Goal: Task Accomplishment & Management: Manage account settings

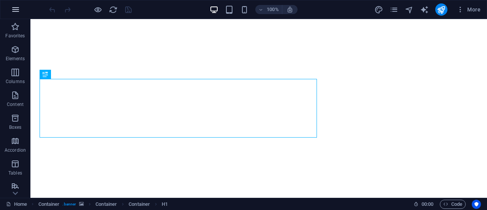
click at [13, 11] on icon "button" at bounding box center [15, 9] width 9 height 9
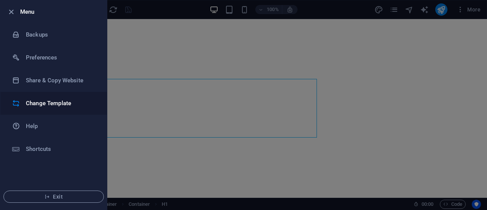
click at [39, 104] on h6 "Change Template" at bounding box center [61, 103] width 70 height 9
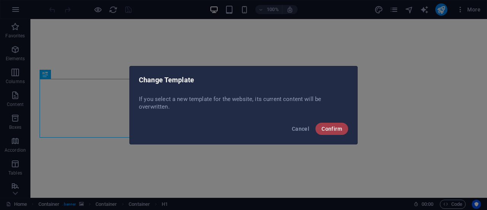
click at [324, 127] on span "Confirm" at bounding box center [331, 129] width 21 height 6
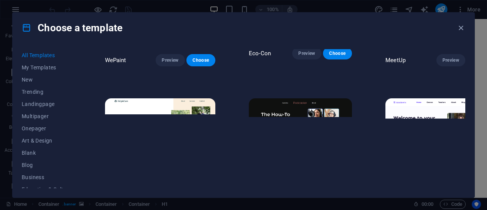
scroll to position [569, 0]
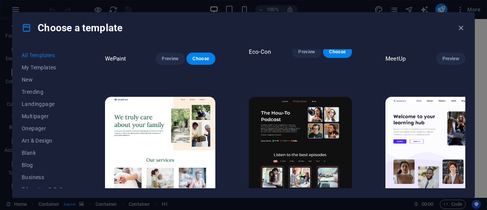
click at [289, 111] on img at bounding box center [300, 144] width 103 height 95
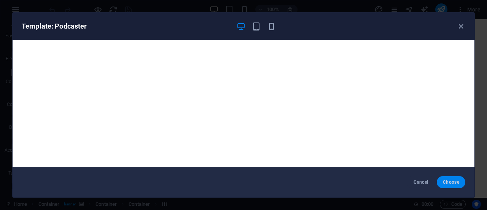
click at [449, 183] on span "Choose" at bounding box center [451, 182] width 16 height 6
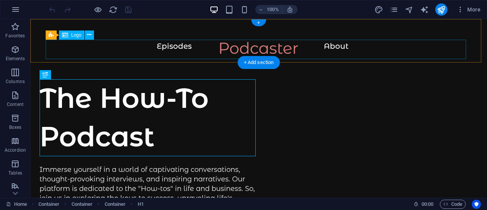
click at [260, 47] on div at bounding box center [259, 51] width 426 height 19
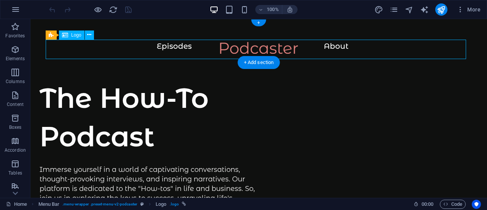
click at [243, 48] on div at bounding box center [259, 51] width 426 height 19
select select "px"
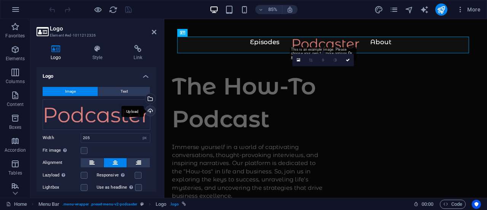
click at [149, 109] on div "Upload" at bounding box center [149, 111] width 11 height 11
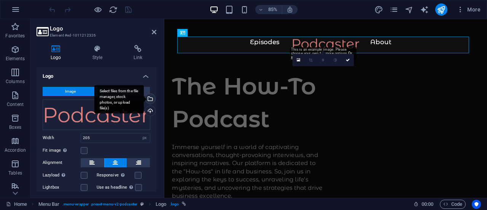
click at [144, 99] on div "Select files from the file manager, stock photos, or upload file(s)" at bounding box center [118, 99] width 49 height 29
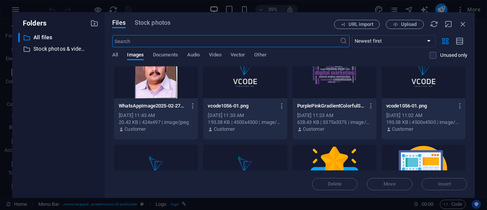
scroll to position [114, 0]
click at [253, 79] on div at bounding box center [245, 72] width 84 height 49
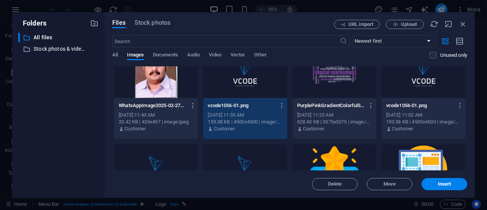
click at [253, 79] on div "1" at bounding box center [245, 72] width 84 height 49
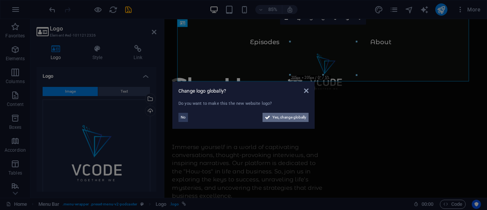
click at [280, 118] on span "Yes, change globally" at bounding box center [289, 117] width 34 height 9
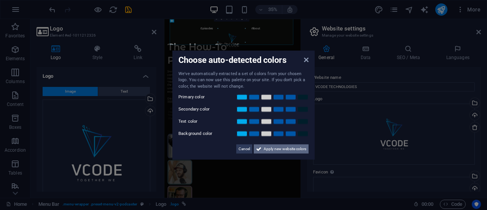
click at [288, 146] on span "Apply new website colors" at bounding box center [285, 148] width 43 height 9
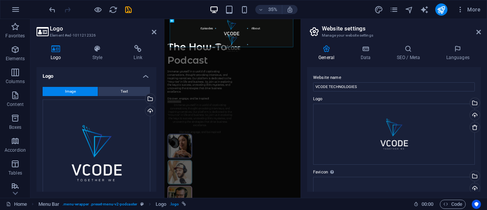
drag, startPoint x: 245, startPoint y: 41, endPoint x: 266, endPoint y: 68, distance: 33.8
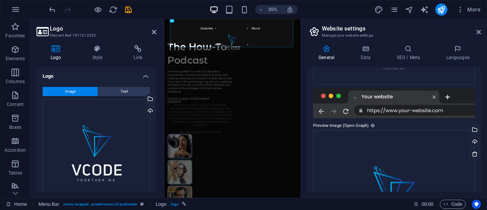
scroll to position [249, 0]
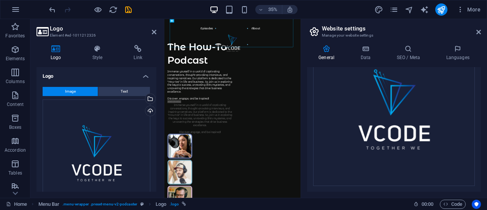
drag, startPoint x: 356, startPoint y: 33, endPoint x: 355, endPoint y: 13, distance: 19.8
drag, startPoint x: 352, startPoint y: 56, endPoint x: 349, endPoint y: 26, distance: 29.4
click at [349, 42] on div at bounding box center [359, 91] width 359 height 99
click at [350, 42] on div at bounding box center [359, 91] width 359 height 99
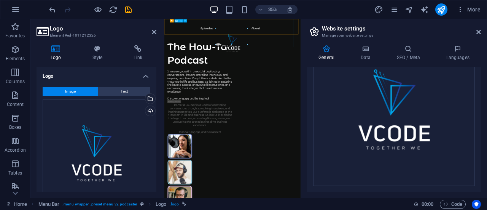
drag, startPoint x: 412, startPoint y: 64, endPoint x: 356, endPoint y: 64, distance: 55.5
drag, startPoint x: 248, startPoint y: 44, endPoint x: 245, endPoint y: 19, distance: 25.7
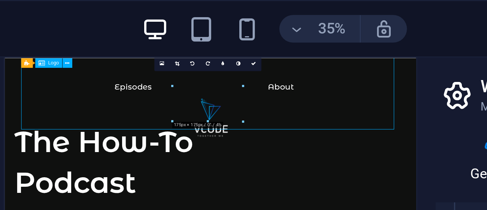
drag, startPoint x: 194, startPoint y: 77, endPoint x: 193, endPoint y: 66, distance: 11.1
click at [193, 80] on div at bounding box center [199, 117] width 359 height 74
click at [198, 95] on div at bounding box center [199, 117] width 359 height 74
click at [196, 83] on div at bounding box center [199, 117] width 359 height 74
drag, startPoint x: 194, startPoint y: 83, endPoint x: 192, endPoint y: 67, distance: 15.7
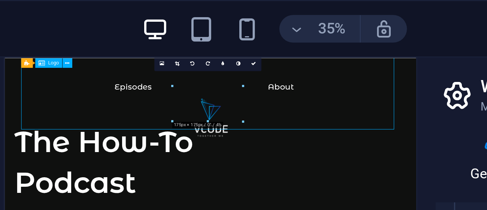
click at [192, 80] on div at bounding box center [199, 117] width 359 height 74
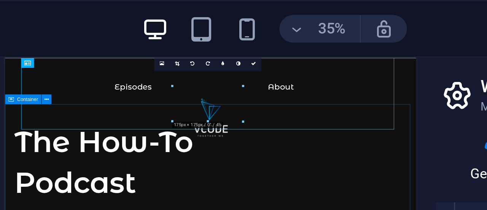
drag, startPoint x: 247, startPoint y: 97, endPoint x: 263, endPoint y: 139, distance: 44.8
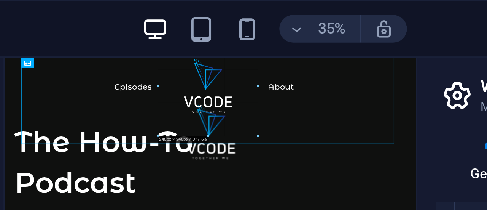
drag, startPoint x: 243, startPoint y: 40, endPoint x: 304, endPoint y: 100, distance: 85.5
type input "248"
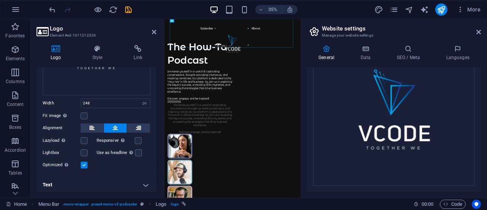
scroll to position [20, 0]
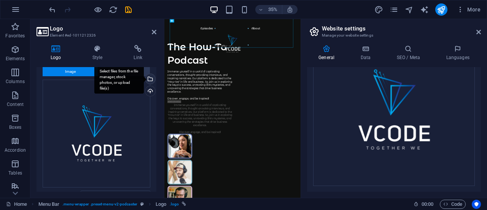
click at [144, 77] on div "Select files from the file manager, stock photos, or upload file(s)" at bounding box center [118, 79] width 49 height 29
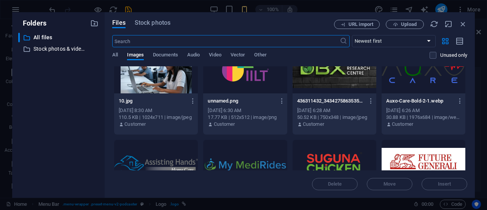
scroll to position [1079, 0]
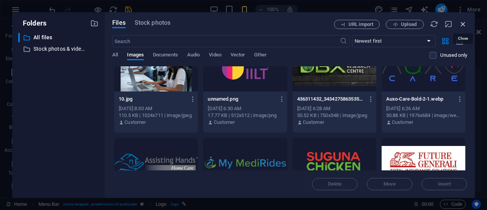
click at [462, 23] on icon "button" at bounding box center [463, 24] width 8 height 8
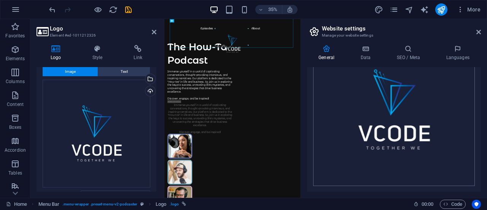
scroll to position [0, 0]
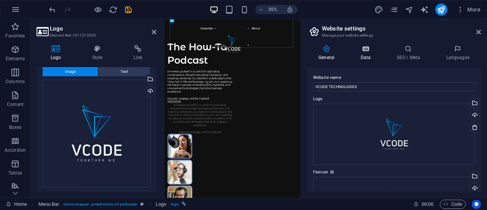
click at [364, 51] on icon at bounding box center [365, 49] width 33 height 8
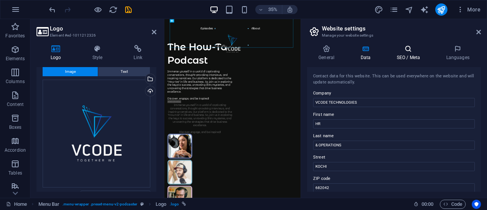
click at [405, 53] on h4 "SEO / Meta" at bounding box center [409, 53] width 49 height 16
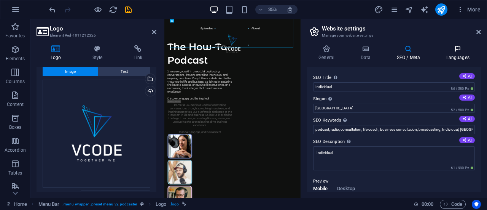
click at [448, 52] on icon at bounding box center [457, 49] width 46 height 8
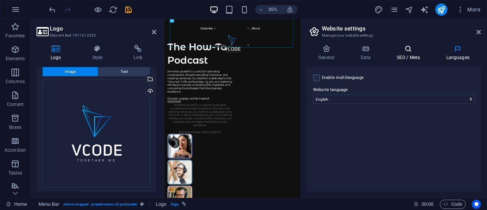
click at [410, 51] on icon at bounding box center [408, 49] width 46 height 8
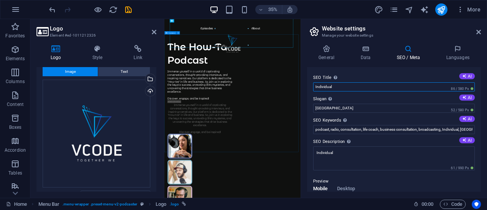
drag, startPoint x: 515, startPoint y: 106, endPoint x: 531, endPoint y: 229, distance: 123.5
click at [385, 86] on input "Individual" at bounding box center [394, 86] width 162 height 9
paste input "VCODE Technologies | Digital Marketing & IT Company [GEOGRAPHIC_DATA]"
type input "VCODE Technologies | Digital Marketing & IT Company [GEOGRAPHIC_DATA]"
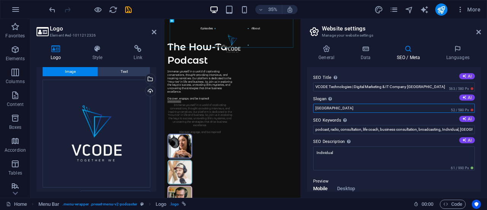
click at [377, 108] on input "[GEOGRAPHIC_DATA]" at bounding box center [394, 107] width 162 height 9
type input "B"
paste input "Transforming Businesses with Digital Innovation & IT Solutions"
type input "Transforming Businesses with Digital Innovation & IT Solutions"
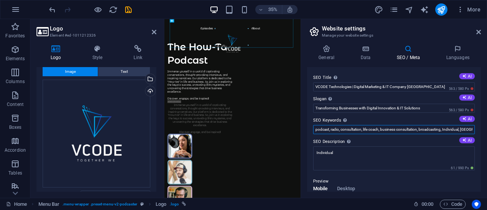
click at [340, 129] on input "podcast, radio, consultation, life coach, business consultation, broadcasting, …" at bounding box center [394, 129] width 162 height 9
paste input "VCODE Technologies, Digital Marketing Company [GEOGRAPHIC_DATA], Best IT Compan…"
type input "VCODE Technologies, Digital Marketing Company [GEOGRAPHIC_DATA], Best IT Compan…"
click at [374, 153] on textarea "Individual" at bounding box center [394, 158] width 162 height 24
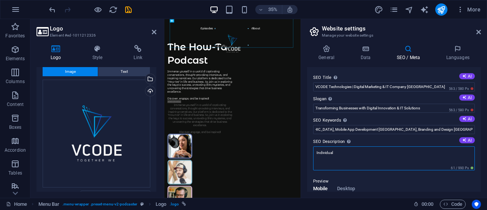
scroll to position [0, 0]
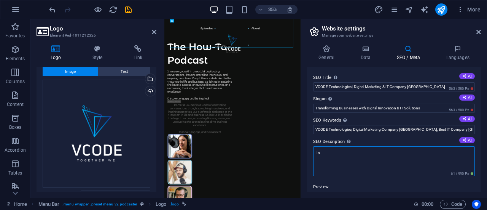
type textarea "I"
paste textarea "VCODE Technologies is Kerala’s fastest-growing digital marketing & IT company, …"
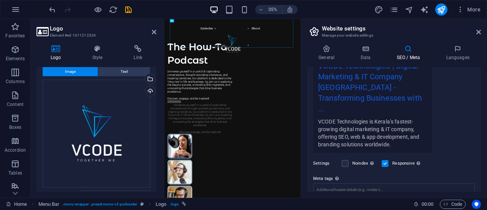
scroll to position [215, 0]
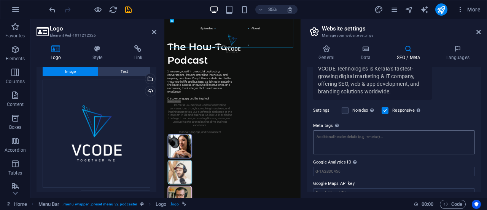
type textarea "VCODE Technologies is Kerala’s fastest-growing digital marketing & IT company, …"
click at [356, 130] on textarea "Meta tags Enter HTML code here that will be placed inside the tags of your webs…" at bounding box center [394, 142] width 162 height 24
paste textarea "<title>VCODE Technologies | Digital Marketing & IT Company [GEOGRAPHIC_DATA]</t…"
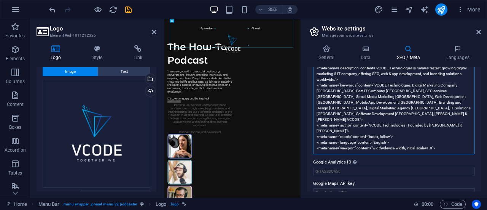
scroll to position [283, 0]
click at [369, 137] on textarea "<title>VCODE Technologies | Digital Marketing & IT Company [GEOGRAPHIC_DATA]</t…" at bounding box center [394, 105] width 162 height 98
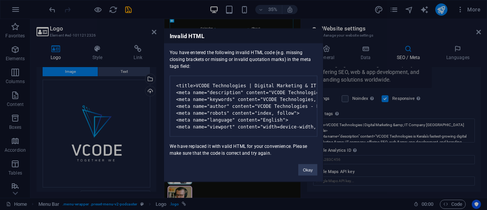
scroll to position [209, 0]
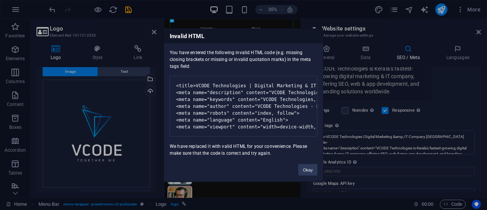
click at [475, 125] on body "VCODE TECHNOLOGIES Home Favorites Elements Columns Content Boxes Accordion Tabl…" at bounding box center [243, 105] width 487 height 210
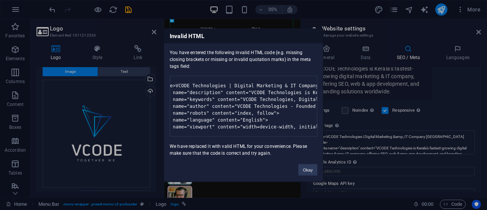
scroll to position [0, 0]
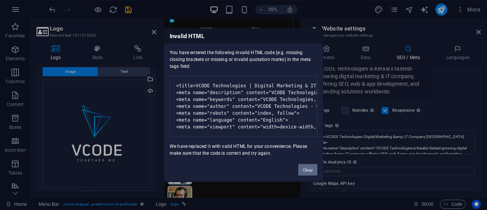
click at [308, 172] on button "Okay" at bounding box center [307, 169] width 19 height 11
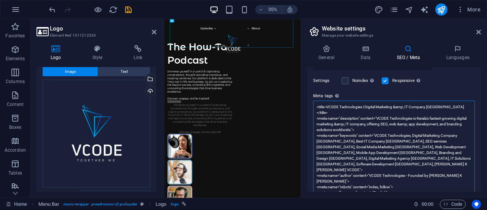
scroll to position [238, 0]
click at [451, 165] on textarea "<title>VCODE Technologies | Digital Marketing &amp; IT Company [GEOGRAPHIC_DATA…" at bounding box center [394, 150] width 162 height 98
paste textarea "<meta property="og:title" content="VCODE Technologies | Digital Marketing & IT …"
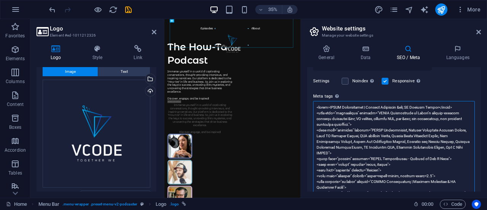
scroll to position [240, 0]
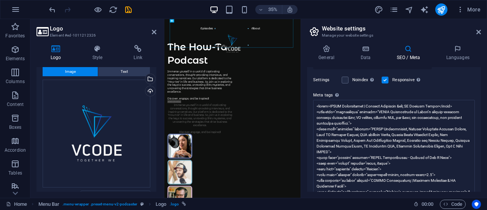
type textarea "<lorem>IPSUM Dolorsitamet | Consect Adipiscin &eli; SE Doeiusm Tempor</incid> <…"
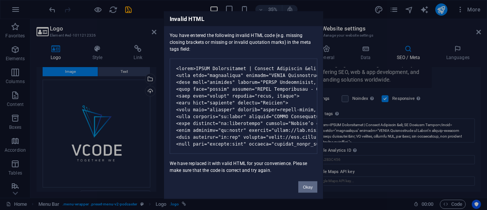
scroll to position [209, 0]
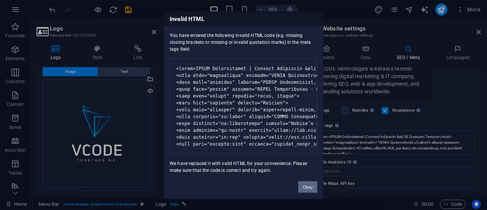
click at [477, 114] on body "VCODE TECHNOLOGIES Home Favorites Elements Columns Content Boxes Accordion Tabl…" at bounding box center [243, 105] width 487 height 210
click at [304, 192] on button "Okay" at bounding box center [307, 186] width 19 height 11
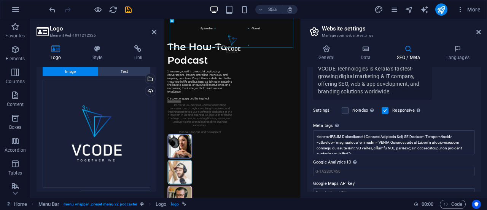
click at [440, 161] on div "Google Analytics ID Please only add the Google Analytics ID. We automatically i…" at bounding box center [394, 166] width 162 height 18
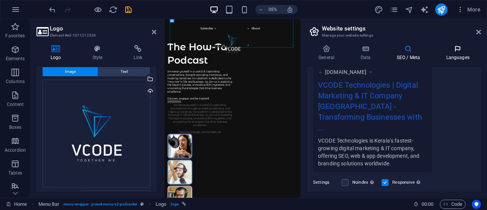
click at [453, 56] on h4 "Languages" at bounding box center [457, 53] width 46 height 16
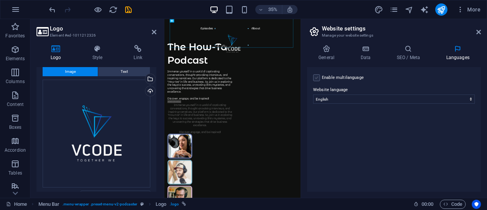
click at [319, 79] on label at bounding box center [316, 77] width 7 height 7
click at [0, 0] on input "Enable multilanguage To disable multilanguage delete all languages until only o…" at bounding box center [0, 0] width 0 height 0
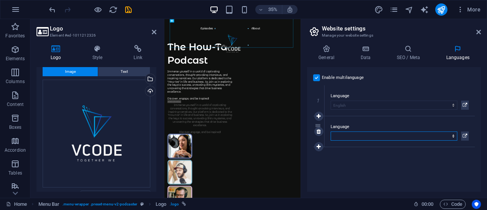
click at [448, 132] on select "Abkhazian Afar Afrikaans Akan Albanian Amharic Arabic Aragonese Armenian Assame…" at bounding box center [394, 135] width 127 height 9
select select "102"
click at [331, 131] on select "Abkhazian Afar Afrikaans Akan Albanian Amharic Arabic Aragonese Armenian Assame…" at bounding box center [394, 135] width 127 height 9
click at [319, 147] on icon at bounding box center [318, 146] width 4 height 5
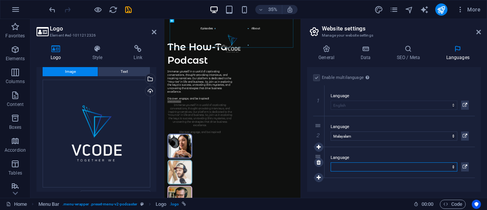
click at [340, 166] on select "Abkhazian Afar Afrikaans Akan Albanian Amharic Arabic Aragonese Armenian Assame…" at bounding box center [394, 166] width 127 height 9
select select "156"
click at [331, 162] on select "Abkhazian Afar Afrikaans Akan Albanian Amharic Arabic Aragonese Armenian Assame…" at bounding box center [394, 166] width 127 height 9
click at [318, 176] on icon at bounding box center [318, 177] width 4 height 5
select select
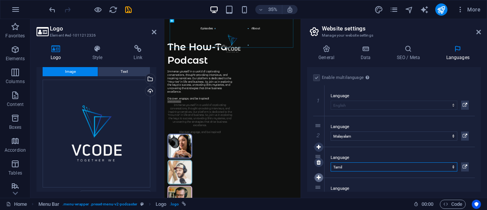
select select "60"
select select
select select "64"
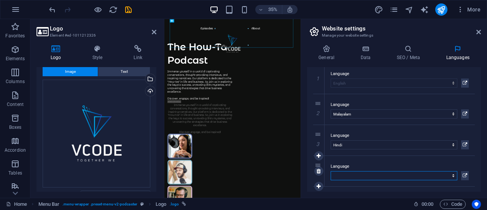
click at [383, 175] on select "Abkhazian Afar Afrikaans Akan Albanian Amharic Arabic Aragonese Armenian Assame…" at bounding box center [394, 175] width 127 height 9
select select "64"
click at [331, 171] on select "Abkhazian Afar Afrikaans Akan Albanian Amharic Arabic Aragonese Armenian Assame…" at bounding box center [394, 175] width 127 height 9
click at [325, 51] on icon at bounding box center [326, 49] width 39 height 8
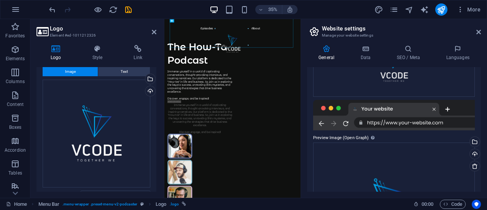
scroll to position [0, 0]
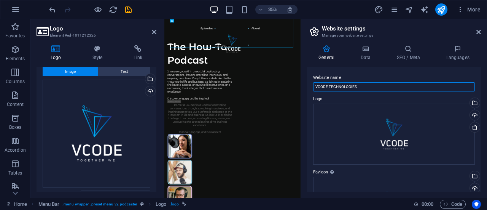
click at [357, 86] on input "VCODE TECHNOLOGIES" at bounding box center [394, 86] width 162 height 9
type input "VCODE TECHNOLOGIES"
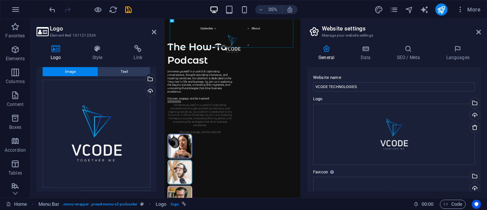
click at [360, 94] on label "Logo" at bounding box center [394, 98] width 162 height 9
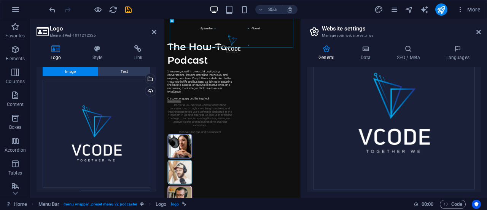
scroll to position [249, 0]
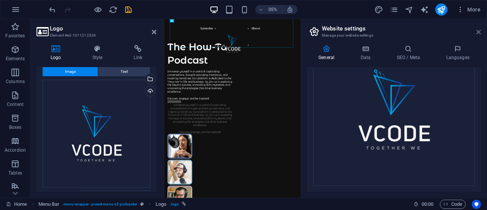
click at [478, 33] on icon at bounding box center [478, 32] width 5 height 6
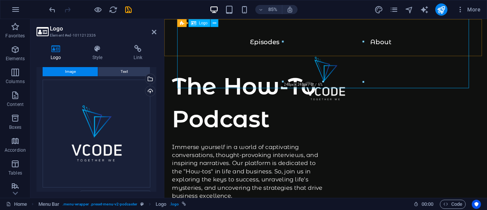
click at [356, 42] on div at bounding box center [354, 93] width 349 height 102
click at [283, 46] on div at bounding box center [354, 93] width 349 height 102
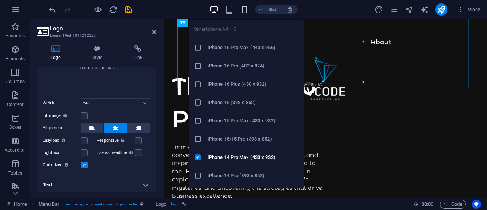
click at [243, 6] on icon "button" at bounding box center [244, 9] width 9 height 9
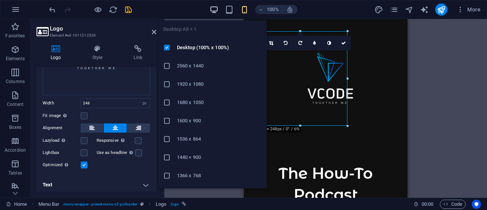
click at [211, 10] on icon "button" at bounding box center [214, 9] width 9 height 9
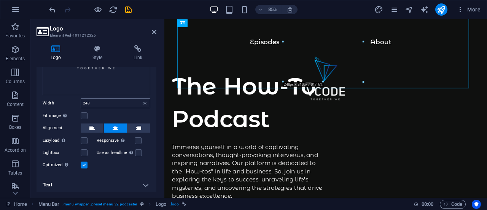
scroll to position [0, 0]
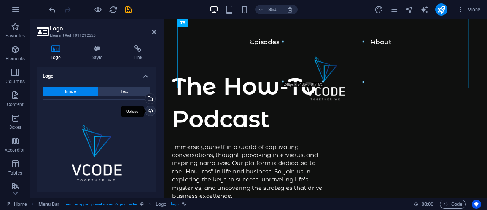
click at [150, 111] on div "Upload" at bounding box center [149, 111] width 11 height 11
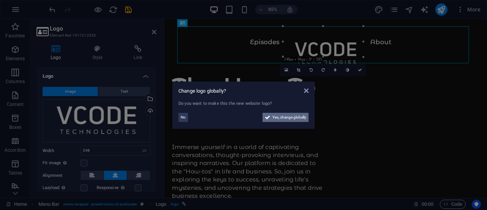
click at [278, 119] on span "Yes, change globally" at bounding box center [289, 117] width 34 height 9
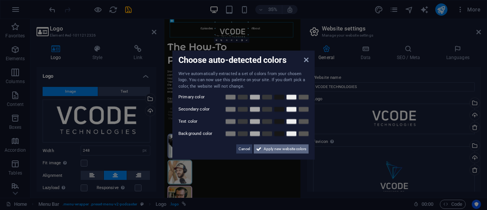
click at [272, 149] on span "Apply new website colors" at bounding box center [285, 148] width 43 height 9
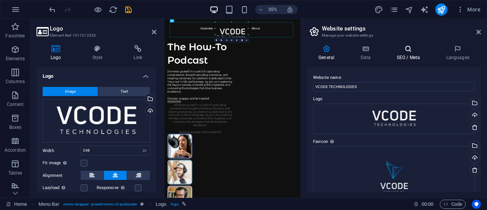
click at [412, 50] on icon at bounding box center [408, 49] width 46 height 8
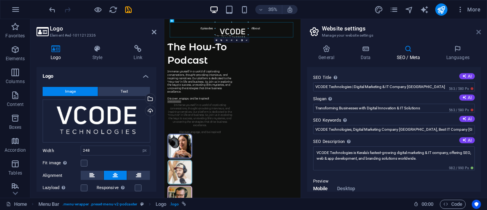
click at [476, 31] on icon at bounding box center [478, 32] width 5 height 6
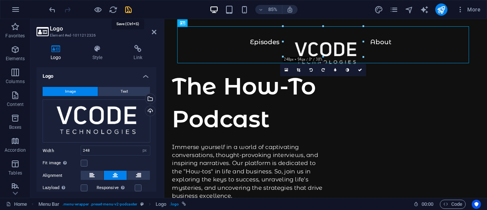
click at [127, 10] on icon "save" at bounding box center [128, 9] width 9 height 9
checkbox input "false"
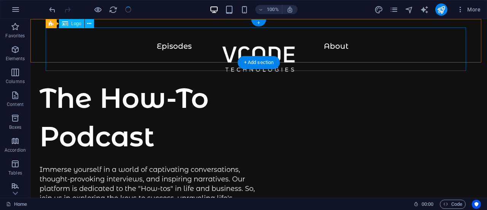
click at [173, 48] on div at bounding box center [259, 63] width 426 height 43
select select "px"
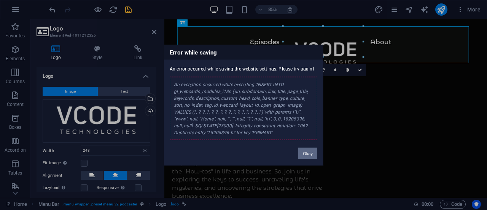
click at [307, 152] on button "Okay" at bounding box center [307, 152] width 19 height 11
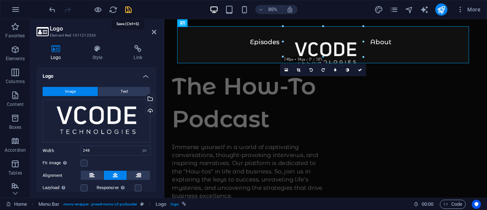
click at [127, 10] on icon "save" at bounding box center [128, 9] width 9 height 9
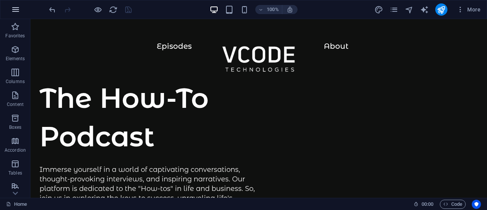
click at [16, 11] on icon "button" at bounding box center [15, 9] width 9 height 9
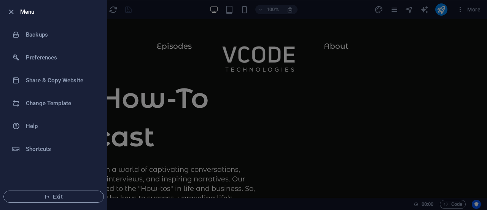
click at [124, 52] on div at bounding box center [243, 105] width 487 height 210
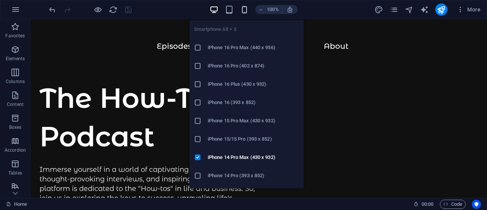
click at [244, 11] on icon "button" at bounding box center [244, 9] width 9 height 9
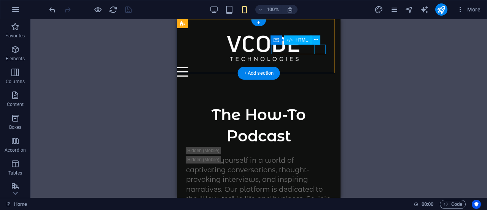
click at [321, 67] on div "Menu" at bounding box center [254, 72] width 154 height 10
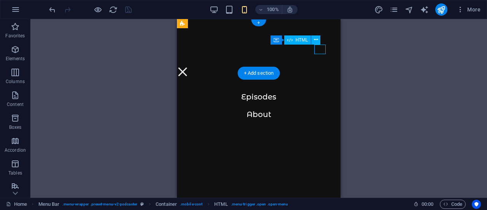
click at [188, 67] on div "Menu" at bounding box center [182, 72] width 11 height 10
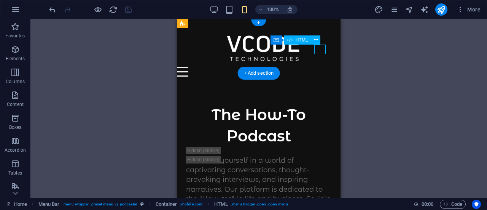
click at [321, 67] on div "Menu" at bounding box center [254, 72] width 154 height 10
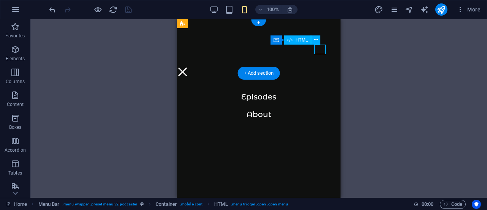
click at [188, 67] on div "Menu" at bounding box center [182, 72] width 11 height 10
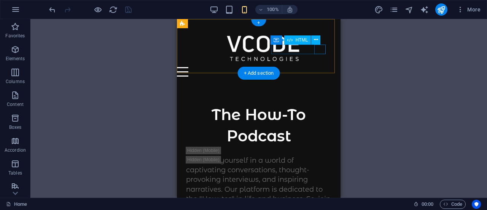
click at [324, 67] on div "Menu" at bounding box center [254, 72] width 154 height 10
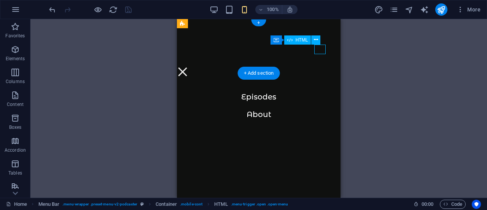
click at [188, 67] on div "Menu" at bounding box center [182, 72] width 11 height 10
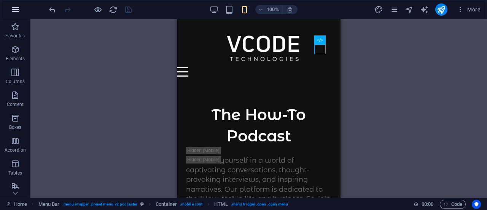
click at [13, 6] on icon "button" at bounding box center [15, 9] width 9 height 9
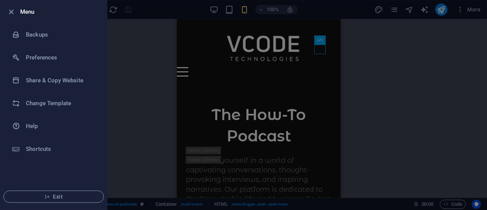
click at [459, 8] on div at bounding box center [243, 105] width 487 height 210
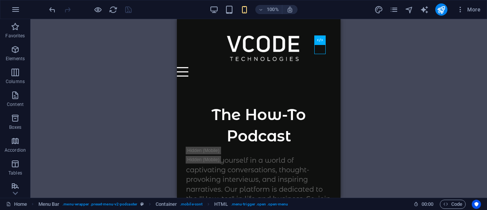
click at [459, 8] on icon "button" at bounding box center [460, 10] width 8 height 8
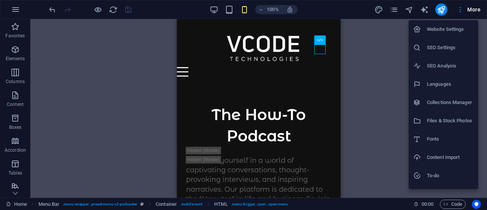
click at [300, 63] on div at bounding box center [243, 105] width 487 height 210
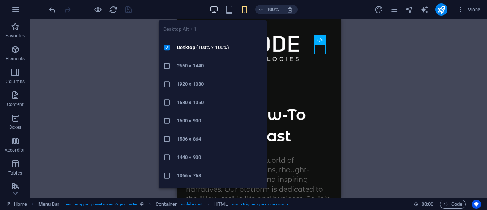
click at [212, 11] on icon "button" at bounding box center [214, 9] width 9 height 9
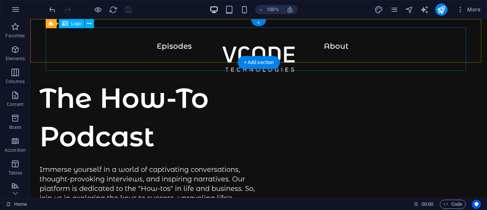
click at [176, 45] on div at bounding box center [259, 63] width 426 height 43
select select "px"
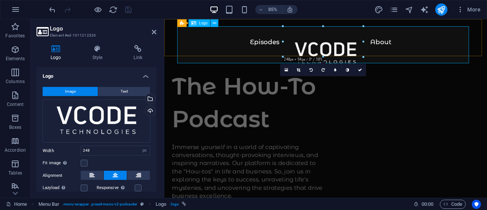
click at [284, 44] on div at bounding box center [354, 63] width 349 height 43
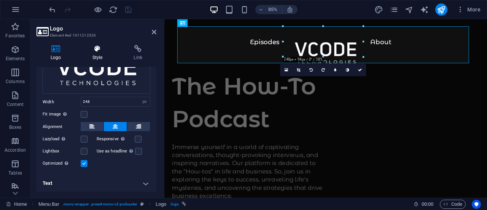
click at [97, 58] on h4 "Style" at bounding box center [98, 53] width 41 height 16
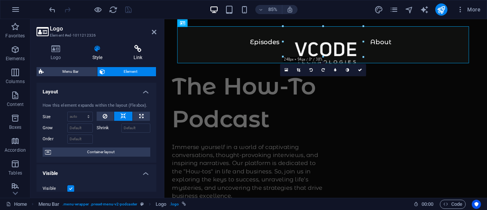
click at [135, 51] on icon at bounding box center [137, 49] width 37 height 8
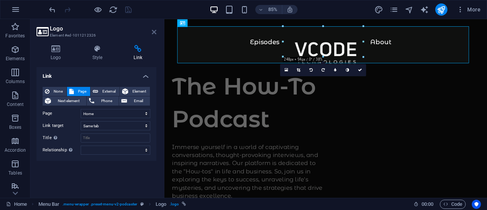
click at [153, 31] on icon at bounding box center [154, 32] width 5 height 6
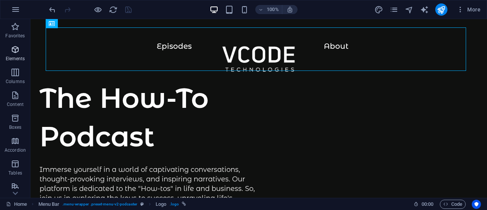
click at [11, 48] on icon "button" at bounding box center [15, 49] width 9 height 9
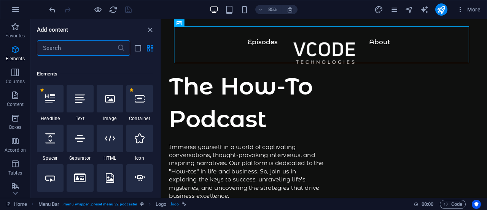
scroll to position [81, 0]
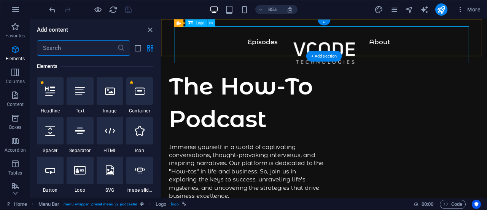
click at [273, 46] on div at bounding box center [352, 63] width 353 height 43
select select
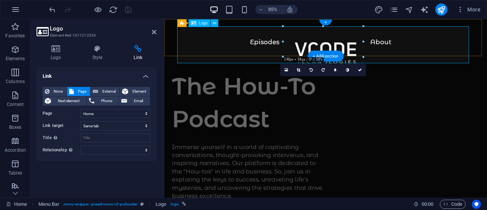
click at [273, 46] on div at bounding box center [354, 63] width 349 height 43
click at [284, 46] on div at bounding box center [354, 63] width 349 height 43
click at [416, 45] on div at bounding box center [354, 63] width 349 height 43
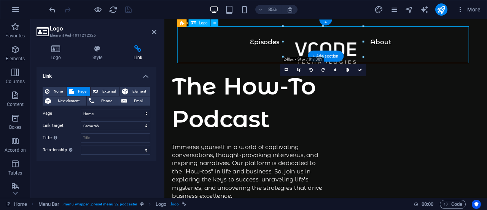
drag, startPoint x: 416, startPoint y: 45, endPoint x: 436, endPoint y: 44, distance: 20.6
click at [436, 44] on div at bounding box center [354, 63] width 349 height 43
drag, startPoint x: 415, startPoint y: 44, endPoint x: 442, endPoint y: 43, distance: 27.8
click at [442, 43] on div at bounding box center [354, 63] width 349 height 43
click at [410, 42] on div at bounding box center [354, 63] width 349 height 43
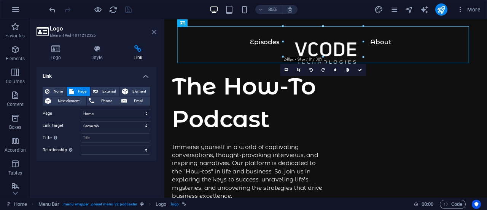
click at [154, 33] on icon at bounding box center [154, 32] width 5 height 6
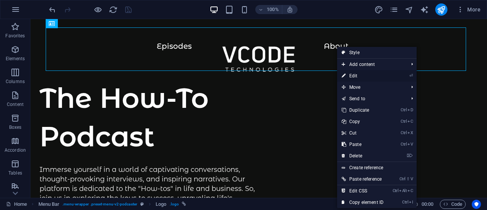
click at [351, 74] on link "⏎ Edit" at bounding box center [362, 75] width 51 height 11
select select
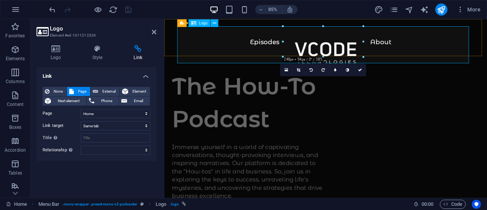
click at [421, 44] on div at bounding box center [354, 63] width 349 height 43
click at [155, 33] on icon at bounding box center [154, 32] width 5 height 6
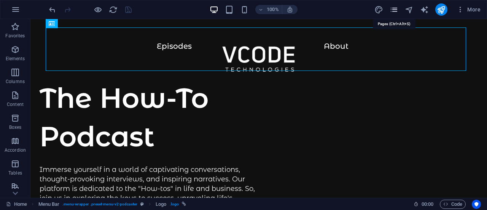
click at [396, 7] on icon "pages" at bounding box center [393, 9] width 9 height 9
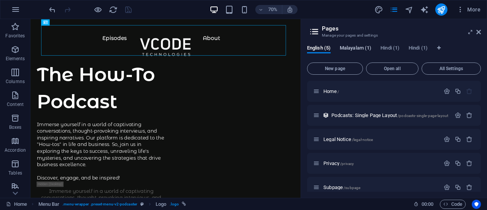
click at [362, 49] on span "Malayalam (1)" at bounding box center [356, 48] width 32 height 11
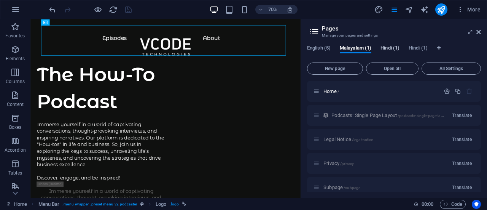
click at [396, 50] on span "Hindi (1)" at bounding box center [389, 48] width 19 height 11
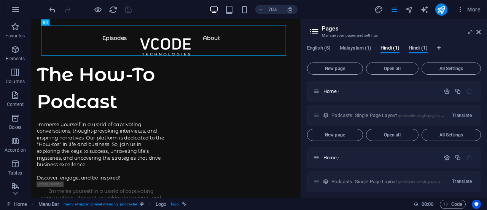
click at [419, 51] on span "Hindi (1)" at bounding box center [417, 48] width 19 height 11
click at [327, 47] on span "English (5)" at bounding box center [319, 48] width 24 height 11
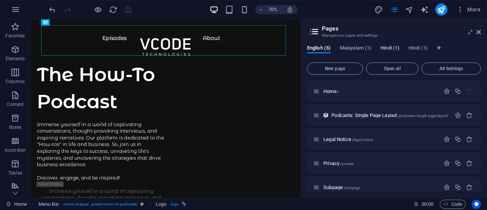
click at [383, 49] on span "Hindi (1)" at bounding box center [389, 48] width 19 height 11
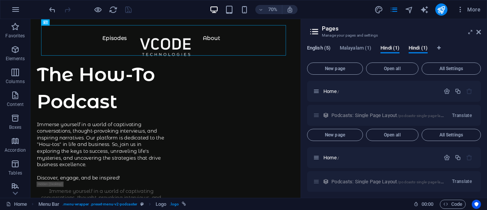
click at [320, 48] on span "English (5)" at bounding box center [319, 48] width 24 height 11
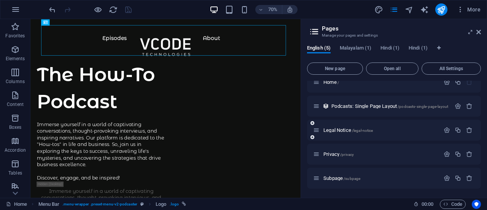
scroll to position [0, 0]
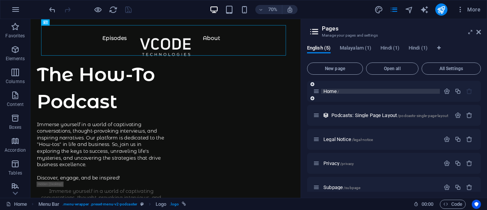
click at [333, 89] on span "Home /" at bounding box center [331, 91] width 16 height 6
click at [361, 92] on p "Home /" at bounding box center [380, 91] width 114 height 5
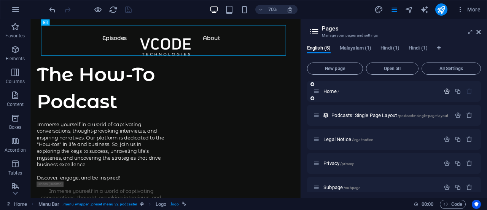
click at [447, 90] on icon "button" at bounding box center [446, 91] width 6 height 6
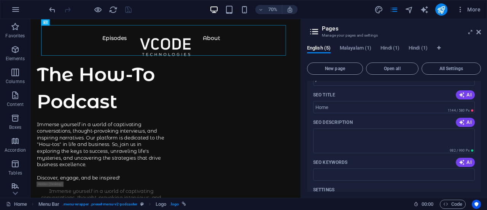
scroll to position [38, 0]
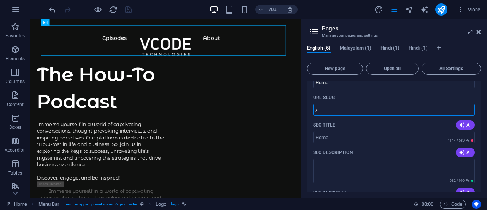
click at [331, 109] on input "/" at bounding box center [394, 109] width 162 height 12
click at [354, 122] on div "SEO Title AI" at bounding box center [394, 125] width 162 height 12
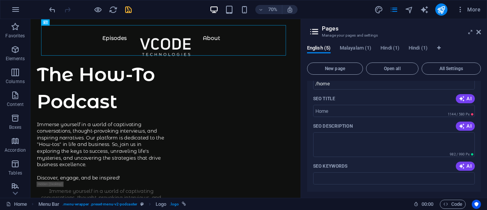
scroll to position [37, 0]
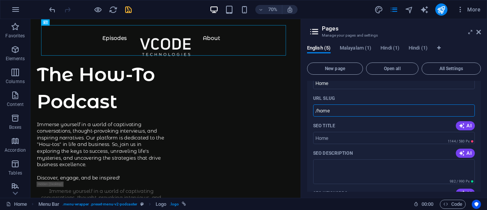
drag, startPoint x: 316, startPoint y: 110, endPoint x: 339, endPoint y: 109, distance: 22.8
click at [339, 109] on input "/home" at bounding box center [394, 110] width 162 height 12
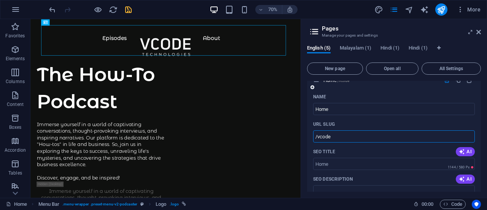
scroll to position [10, 0]
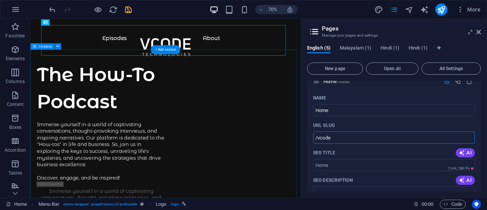
type input "/vcode"
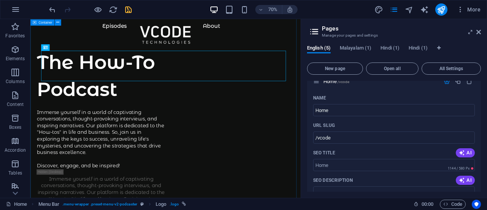
scroll to position [4, 0]
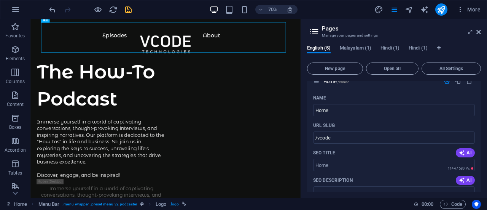
click at [316, 31] on icon at bounding box center [313, 31] width 11 height 11
click at [476, 31] on icon at bounding box center [478, 32] width 5 height 6
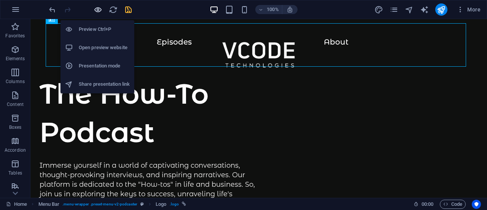
click at [100, 10] on icon "button" at bounding box center [98, 9] width 9 height 9
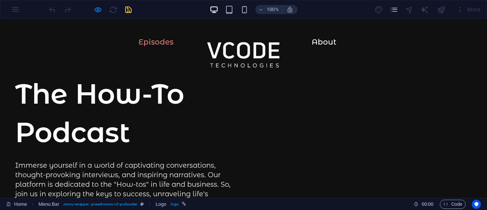
click at [153, 44] on link "Episodes" at bounding box center [155, 45] width 65 height 14
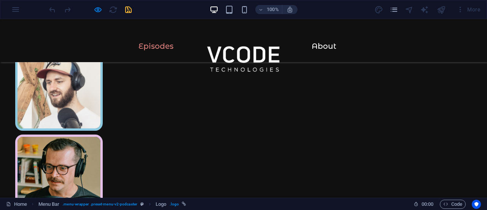
scroll to position [251, 0]
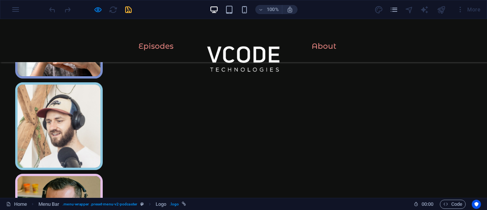
click at [323, 45] on link "About" at bounding box center [323, 49] width 55 height 14
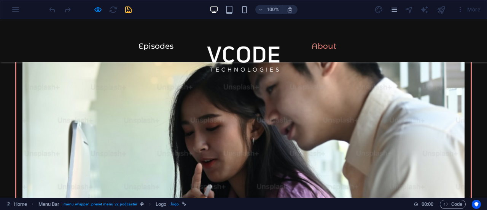
scroll to position [1093, 0]
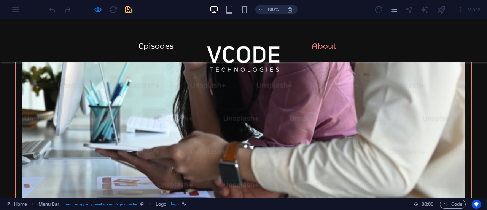
click at [323, 45] on link "About" at bounding box center [323, 49] width 55 height 14
click at [147, 50] on link "Episodes" at bounding box center [155, 49] width 65 height 14
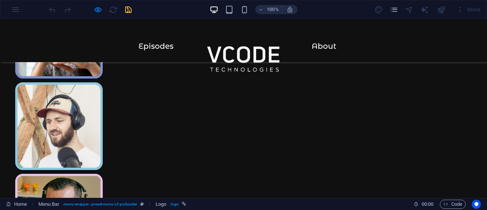
scroll to position [0, 0]
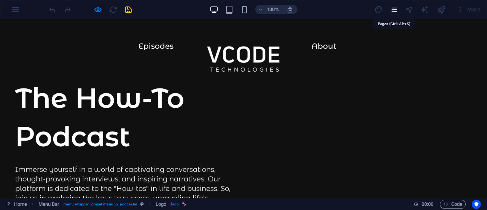
click at [397, 10] on icon "pages" at bounding box center [393, 9] width 9 height 9
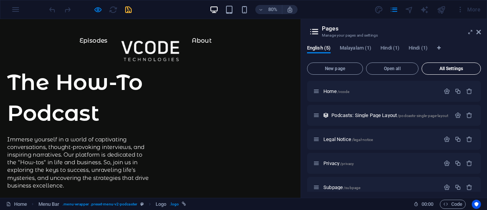
click at [453, 68] on span "All Settings" at bounding box center [451, 68] width 52 height 5
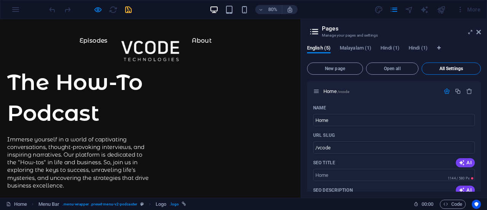
scroll to position [1124, 0]
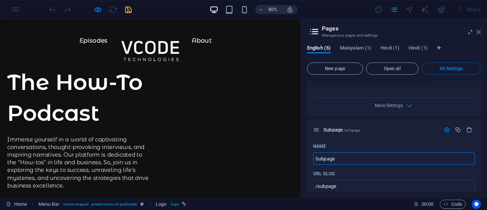
click at [478, 29] on icon at bounding box center [478, 32] width 5 height 6
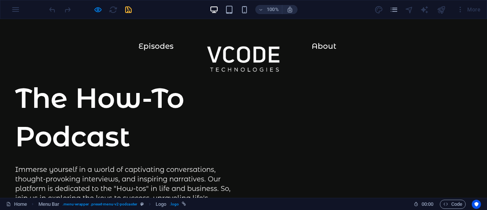
click at [461, 11] on div "More" at bounding box center [468, 9] width 30 height 12
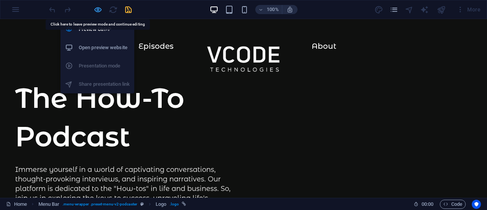
click at [98, 10] on icon "button" at bounding box center [98, 9] width 9 height 9
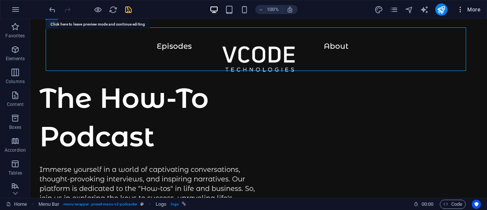
click at [461, 6] on icon "button" at bounding box center [460, 10] width 8 height 8
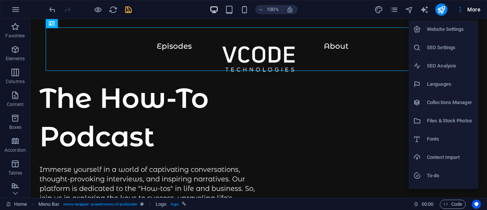
click at [443, 25] on h6 "Website Settings" at bounding box center [450, 29] width 47 height 9
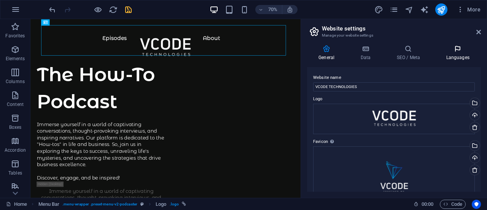
click at [460, 45] on icon at bounding box center [457, 49] width 46 height 8
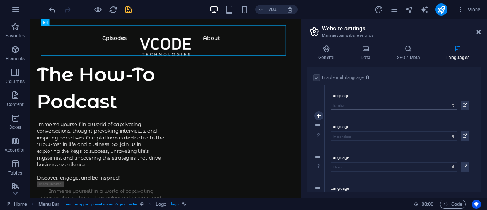
scroll to position [22, 0]
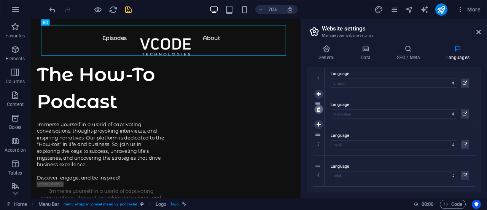
click at [318, 109] on icon at bounding box center [318, 108] width 4 height 5
select select "64"
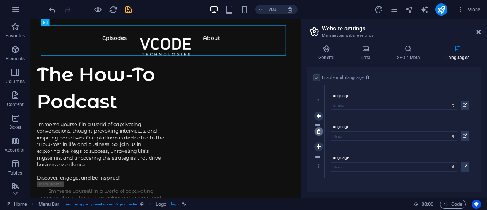
scroll to position [0, 0]
click at [319, 130] on icon at bounding box center [318, 131] width 4 height 5
click at [318, 134] on link at bounding box center [318, 131] width 9 height 9
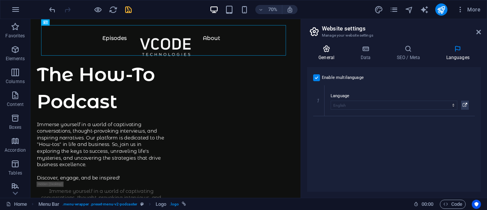
click at [326, 56] on h4 "General" at bounding box center [328, 53] width 42 height 16
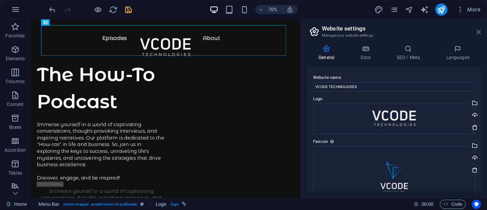
click at [479, 31] on icon at bounding box center [478, 32] width 5 height 6
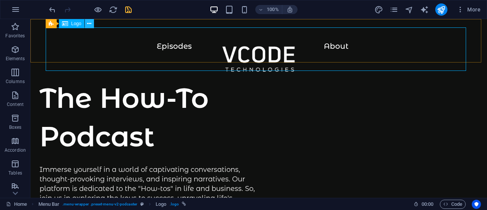
click at [90, 25] on icon at bounding box center [89, 24] width 4 height 8
click at [396, 11] on icon "pages" at bounding box center [393, 9] width 9 height 9
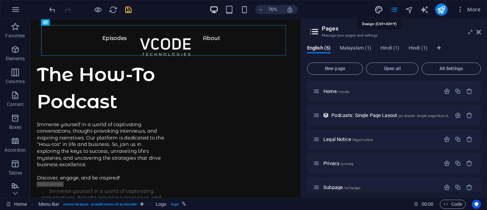
click at [380, 10] on icon "design" at bounding box center [378, 9] width 9 height 9
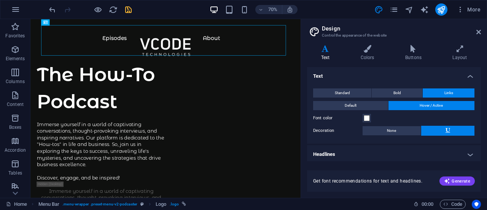
scroll to position [2, 0]
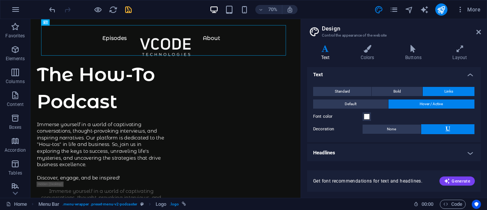
click at [426, 154] on h4 "Headlines" at bounding box center [394, 152] width 174 height 18
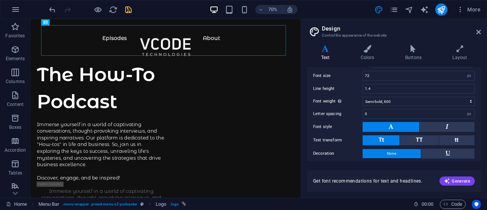
scroll to position [161, 0]
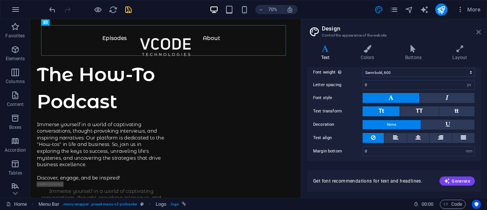
click at [477, 34] on icon at bounding box center [478, 32] width 5 height 6
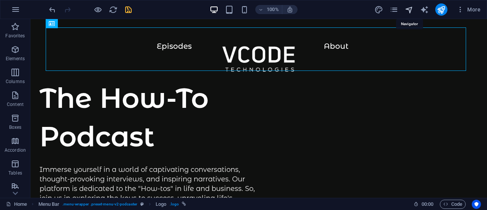
click at [411, 8] on icon "navigator" at bounding box center [409, 9] width 9 height 9
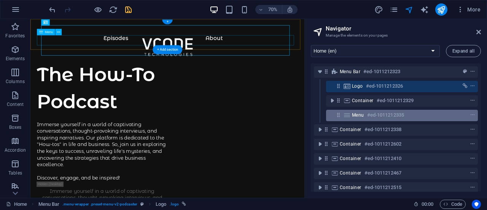
click at [356, 114] on span "Menu" at bounding box center [358, 115] width 12 height 6
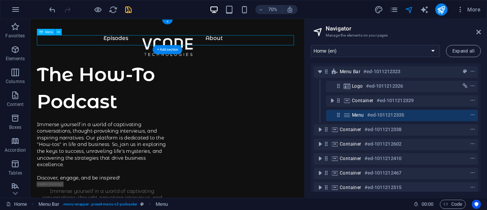
click at [350, 115] on icon at bounding box center [347, 115] width 8 height 6
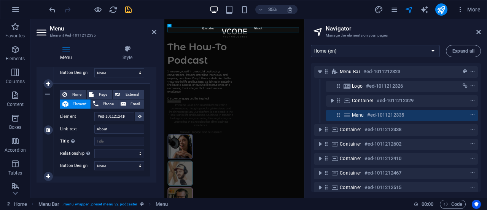
scroll to position [154, 0]
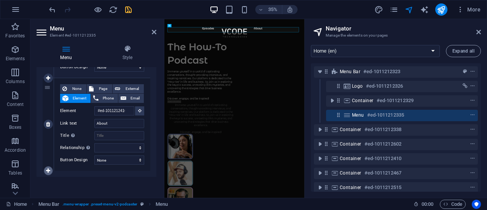
click at [48, 169] on icon at bounding box center [48, 170] width 4 height 5
select select
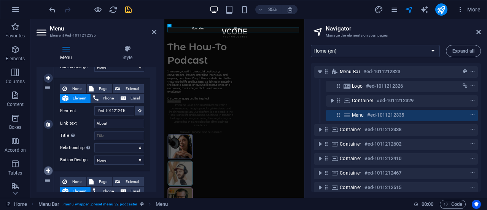
click at [50, 168] on link at bounding box center [48, 170] width 9 height 9
select select
click at [50, 168] on link at bounding box center [48, 170] width 9 height 9
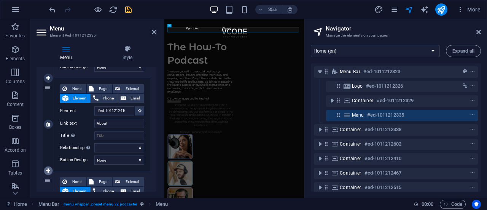
select select
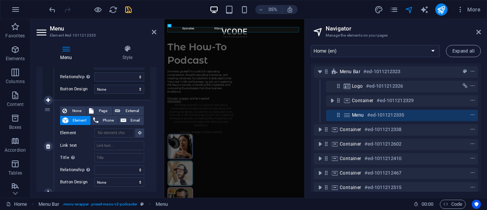
scroll to position [432, 0]
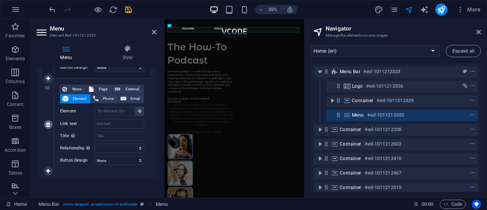
click at [47, 124] on icon at bounding box center [48, 124] width 4 height 5
select select
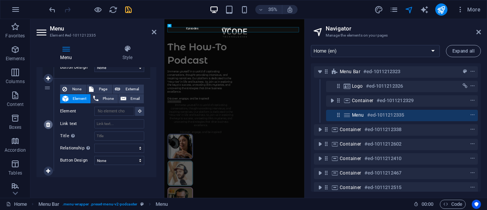
scroll to position [339, 0]
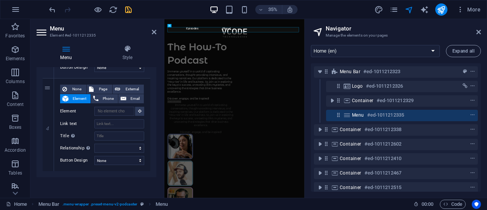
click at [0, 0] on icon at bounding box center [0, 0] width 0 height 0
select select
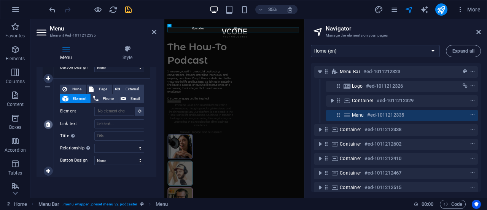
click at [50, 125] on icon at bounding box center [48, 124] width 4 height 5
select select
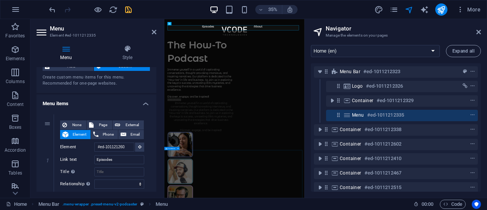
scroll to position [0, 0]
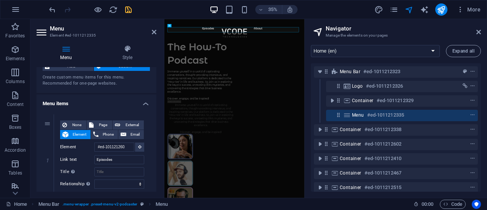
drag, startPoint x: 476, startPoint y: 407, endPoint x: 640, endPoint y: 71, distance: 374.4
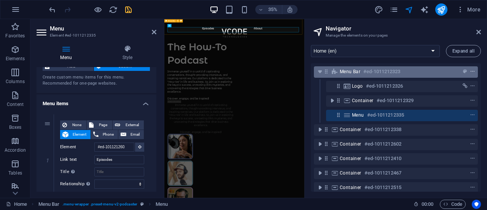
click at [470, 72] on icon "context-menu" at bounding box center [472, 71] width 5 height 5
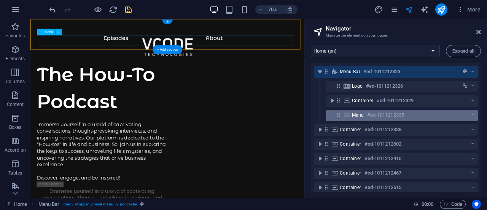
click at [360, 116] on span "Menu" at bounding box center [358, 115] width 12 height 6
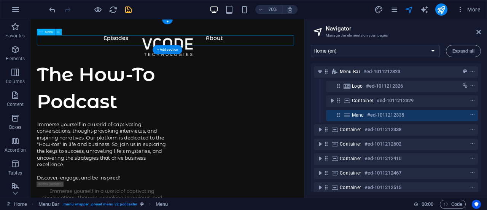
click at [360, 116] on span "Menu" at bounding box center [358, 115] width 12 height 6
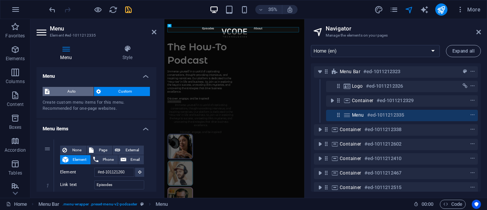
click at [68, 90] on span "Auto" at bounding box center [72, 91] width 40 height 9
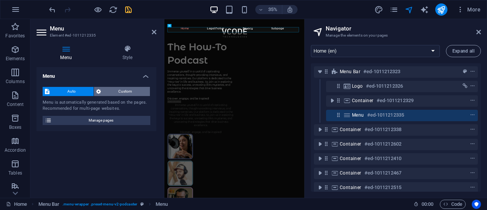
click at [108, 93] on span "Custom" at bounding box center [125, 91] width 45 height 9
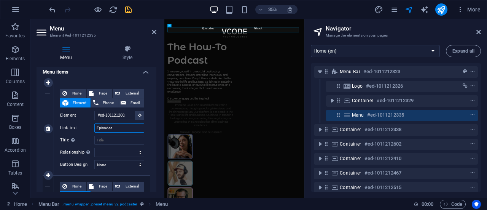
click at [115, 127] on input "Episodes" at bounding box center [119, 127] width 50 height 9
paste input "Solution"
type input "Solutions"
select select
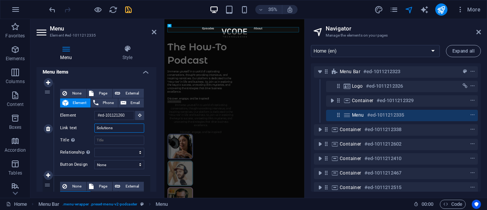
select select
type input "Solutions"
click at [117, 142] on input "Title Additional link description, should not be the same as the link text. The…" at bounding box center [119, 139] width 50 height 9
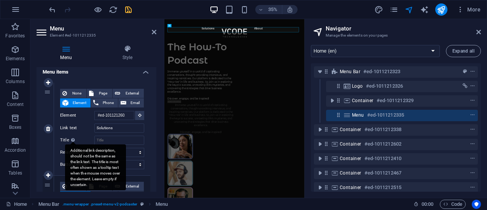
drag, startPoint x: 69, startPoint y: 149, endPoint x: 90, endPoint y: 184, distance: 40.9
click at [90, 184] on div "Additional link description, should not be the same as the link text. The title…" at bounding box center [95, 167] width 61 height 46
click at [94, 145] on input "Title Additional link description, should not be the same as the link text. The…" at bounding box center [119, 139] width 50 height 9
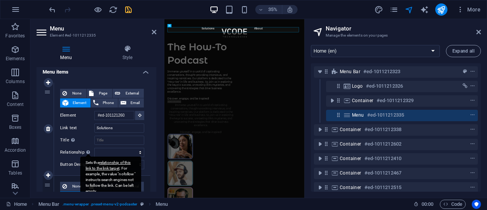
drag, startPoint x: 90, startPoint y: 184, endPoint x: 86, endPoint y: 151, distance: 33.3
click at [86, 151] on div "None Page External Element Phone Email Page Home Legal Notice Privacy Subpage H…" at bounding box center [102, 123] width 84 height 68
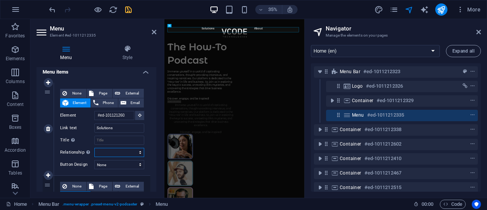
click at [112, 155] on select "alternate author bookmark external help license next nofollow noreferrer noopen…" at bounding box center [119, 152] width 50 height 9
select select "tag"
click at [94, 148] on select "alternate author bookmark external help license next nofollow noreferrer noopen…" at bounding box center [119, 152] width 50 height 9
select select
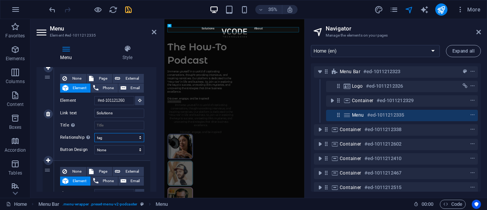
click at [126, 136] on select "alternate author bookmark external help license next nofollow noreferrer noopen…" at bounding box center [119, 137] width 50 height 9
select select "search"
click at [94, 133] on select "alternate author bookmark external help license next nofollow noreferrer noopen…" at bounding box center [119, 137] width 50 height 9
select select
click at [102, 126] on input "Title Additional link description, should not be the same as the link text. The…" at bounding box center [119, 125] width 50 height 9
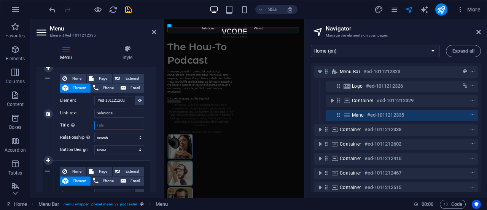
scroll to position [72, 0]
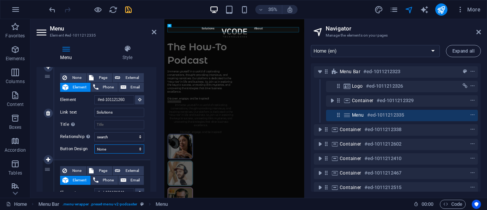
click at [123, 147] on select "None Default Primary Secondary" at bounding box center [119, 148] width 50 height 9
select select "primary"
click at [94, 144] on select "None Default Primary Secondary" at bounding box center [119, 148] width 50 height 9
select select
click at [124, 150] on select "None Default Primary Secondary" at bounding box center [119, 148] width 50 height 9
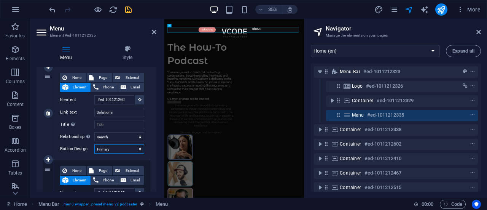
select select "secondary"
click at [94, 144] on select "None Default Primary Secondary" at bounding box center [119, 148] width 50 height 9
select select
click at [129, 150] on select "None Default Primary Secondary" at bounding box center [119, 148] width 50 height 9
select select "default"
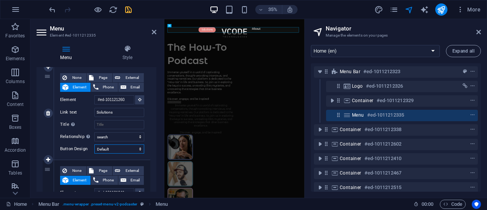
click at [94, 144] on select "None Default Primary Secondary" at bounding box center [119, 148] width 50 height 9
select select
click at [128, 150] on select "None Default Primary Secondary" at bounding box center [119, 148] width 50 height 9
select select
click at [94, 144] on select "None Default Primary Secondary" at bounding box center [119, 148] width 50 height 9
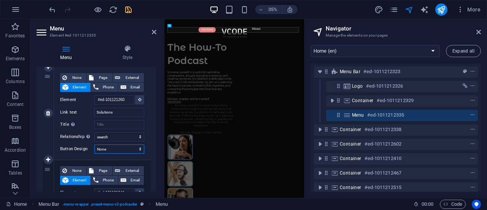
select select
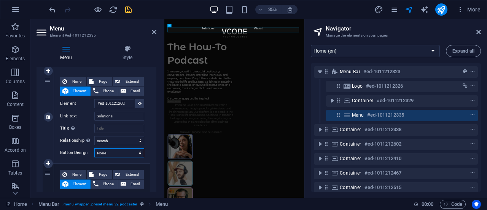
scroll to position [67, 0]
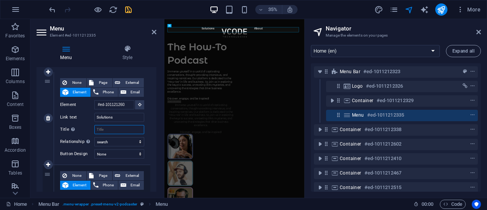
click at [107, 129] on input "Title Additional link description, should not be the same as the link text. The…" at bounding box center [119, 129] width 50 height 9
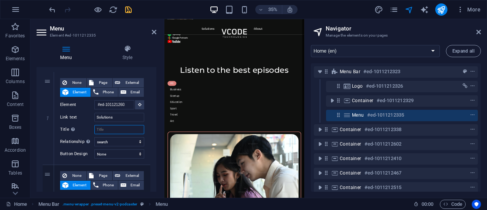
scroll to position [31, 0]
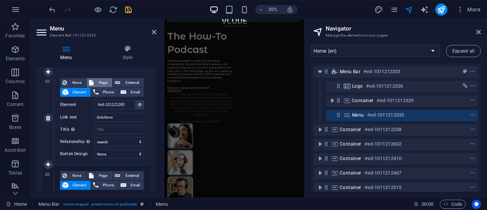
click at [100, 82] on span "Page" at bounding box center [103, 82] width 14 height 9
select select
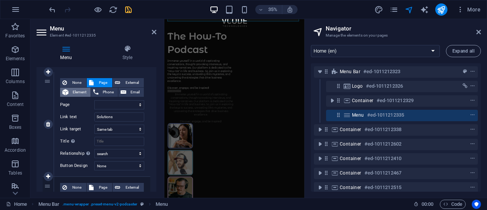
click at [80, 92] on span "Element" at bounding box center [79, 91] width 17 height 9
select select
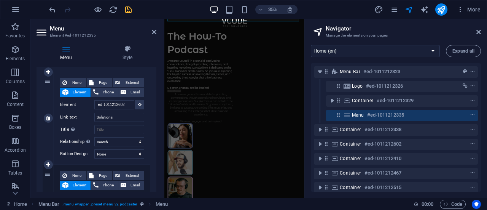
scroll to position [0, 0]
click at [146, 87] on div "None Page External Element Phone Email Page Home Legal Notice Privacy Subpage H…" at bounding box center [102, 118] width 96 height 92
click at [114, 129] on input "Title Additional link description, should not be the same as the link text. The…" at bounding box center [119, 129] width 50 height 9
paste input "VCODE Technologies Solutions | Digital Marketing, IT & Branding Services"
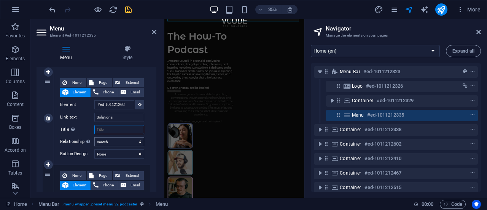
type input "VCODE Technologies Solutions | Digital Marketing, IT & Branding Services"
select select
type input "VCODE Technologies Solutions | Digital Marketing, IT & Branding Services"
click at [146, 128] on div "None Page External Element Phone Email Page Home Legal Notice Privacy Subpage H…" at bounding box center [102, 118] width 96 height 92
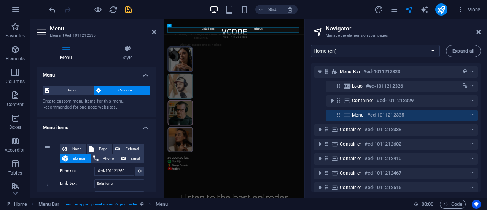
scroll to position [0, 0]
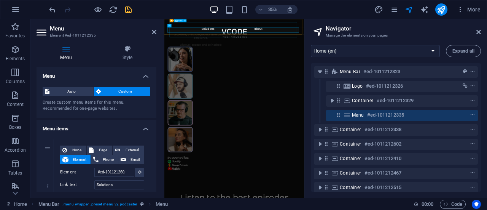
click at [426, 46] on div at bounding box center [364, 63] width 369 height 43
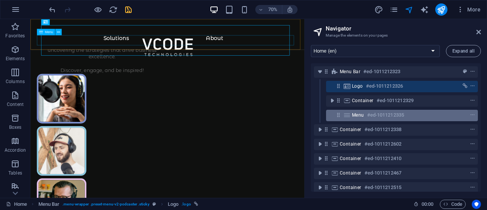
click at [358, 114] on span "Menu" at bounding box center [358, 115] width 12 height 6
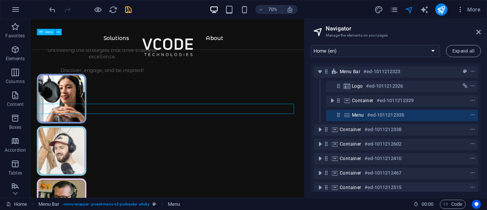
click at [358, 114] on span "Menu" at bounding box center [358, 115] width 12 height 6
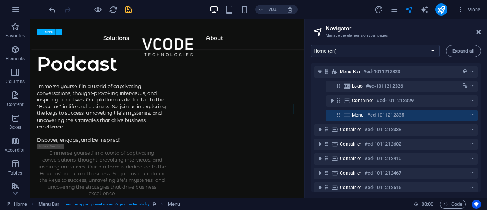
select select "search"
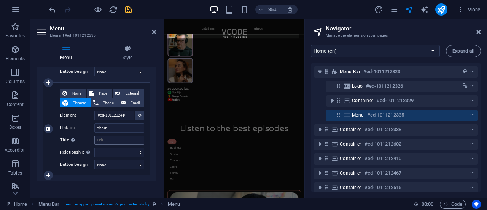
scroll to position [445, 0]
click at [112, 138] on input "Title Additional link description, should not be the same as the link text. The…" at bounding box center [119, 139] width 50 height 9
paste input "VCODE Technologies | Digital Marketing & IT Company in [GEOGRAPHIC_DATA]"
type input "VCODE Technologies | Digital Marketing & IT Company in [GEOGRAPHIC_DATA]"
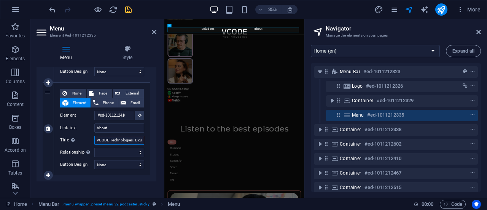
scroll to position [0, 63]
select select
type input "VCODE Technologies | Digital Marketing & IT Company in [GEOGRAPHIC_DATA]"
click at [147, 126] on div "None Page External Element Phone Email Page Home Legal Notice Privacy Subpage H…" at bounding box center [102, 129] width 96 height 92
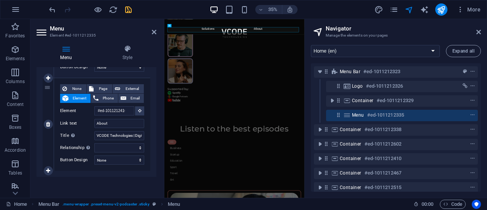
scroll to position [154, 0]
click at [137, 144] on select "alternate author bookmark external help license next nofollow noreferrer noopen…" at bounding box center [119, 147] width 50 height 9
select select "search"
click at [94, 143] on select "alternate author bookmark external help license next nofollow noreferrer noopen…" at bounding box center [119, 147] width 50 height 9
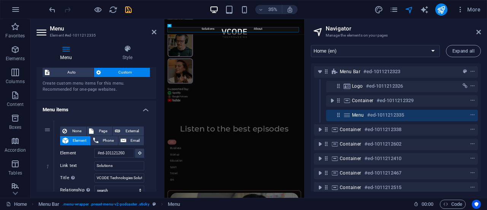
scroll to position [0, 0]
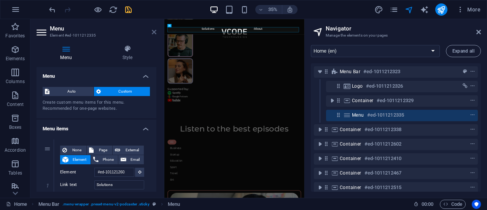
click at [152, 31] on icon at bounding box center [154, 32] width 5 height 6
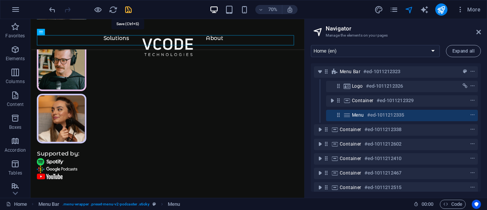
click at [127, 9] on icon "save" at bounding box center [128, 9] width 9 height 9
checkbox input "false"
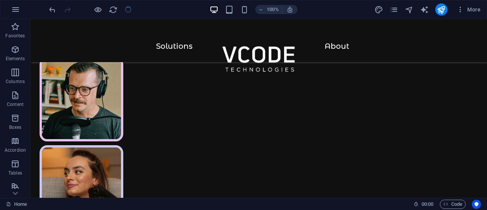
scroll to position [426, 0]
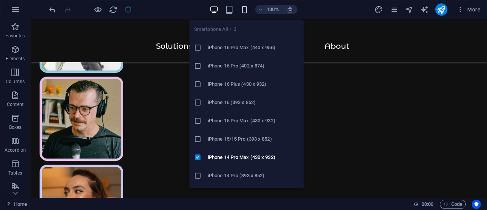
click at [245, 12] on icon "button" at bounding box center [244, 9] width 9 height 9
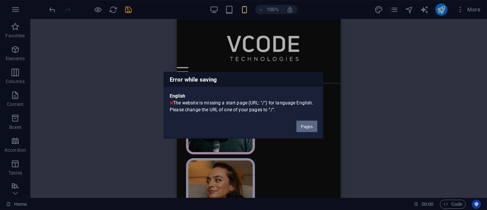
scroll to position [437, 0]
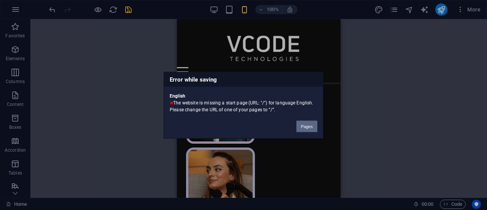
click at [305, 125] on button "Pages" at bounding box center [306, 125] width 21 height 11
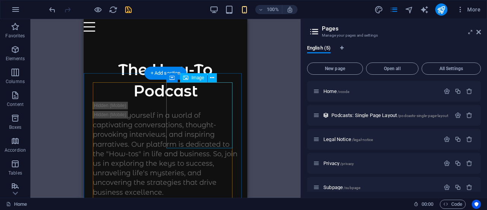
scroll to position [0, 0]
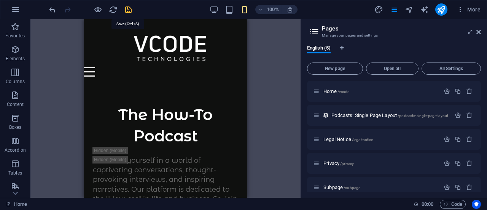
click at [132, 10] on icon "save" at bounding box center [128, 9] width 9 height 9
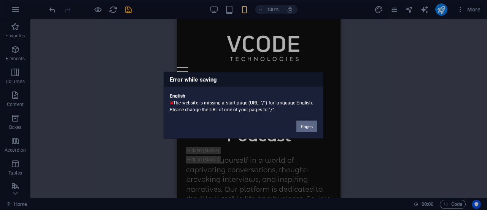
click at [302, 126] on button "Pages" at bounding box center [306, 125] width 21 height 11
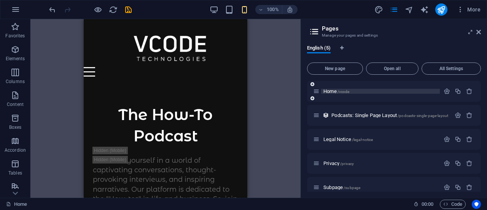
click at [344, 90] on span "/vcode" at bounding box center [343, 91] width 12 height 4
click at [336, 91] on span "Home /vcode" at bounding box center [336, 91] width 26 height 6
click at [333, 90] on span "Home /vcode" at bounding box center [336, 91] width 26 height 6
click at [355, 90] on p "Home /vcode" at bounding box center [380, 91] width 114 height 5
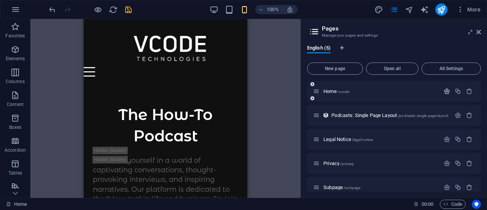
click at [450, 89] on button "button" at bounding box center [446, 91] width 11 height 6
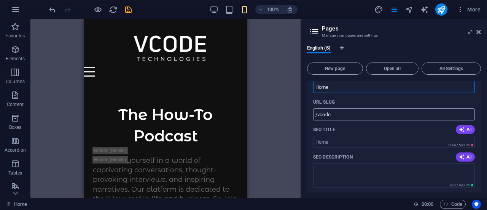
scroll to position [34, 0]
click at [351, 116] on input "/vcode" at bounding box center [394, 113] width 162 height 12
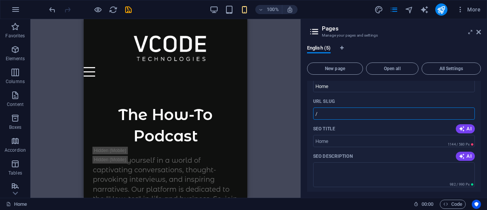
click at [367, 102] on div "URL SLUG" at bounding box center [394, 101] width 162 height 12
type input "/"
click at [130, 9] on icon "save" at bounding box center [128, 9] width 9 height 9
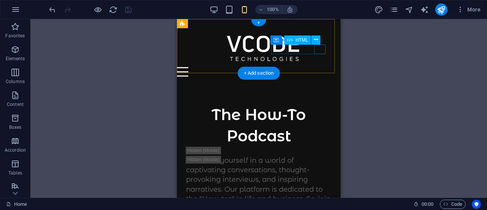
click at [320, 67] on div "Menu" at bounding box center [254, 72] width 154 height 10
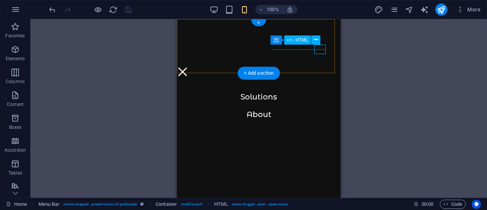
click at [188, 67] on div "Menu" at bounding box center [182, 72] width 11 height 10
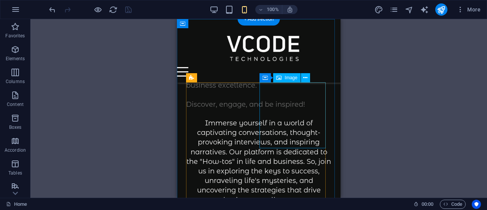
scroll to position [0, 0]
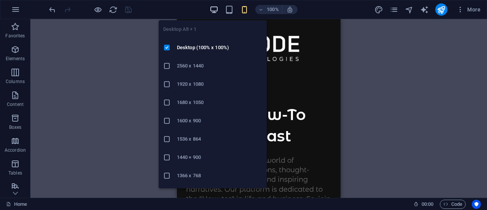
click at [215, 7] on icon "button" at bounding box center [214, 9] width 9 height 9
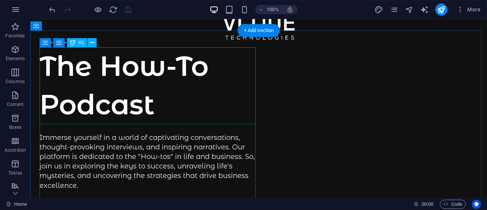
scroll to position [32, 0]
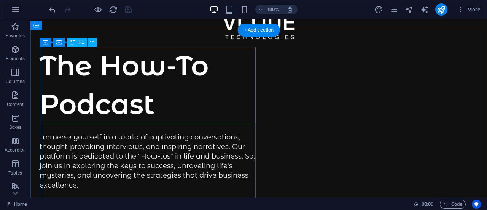
click at [145, 66] on div "The How-To Podcast" at bounding box center [149, 84] width 219 height 77
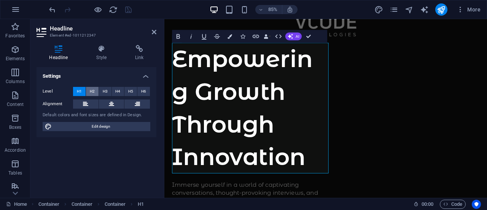
click at [93, 91] on span "H2" at bounding box center [92, 91] width 5 height 9
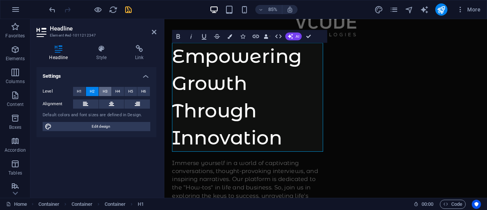
click at [101, 91] on button "H3" at bounding box center [105, 91] width 13 height 9
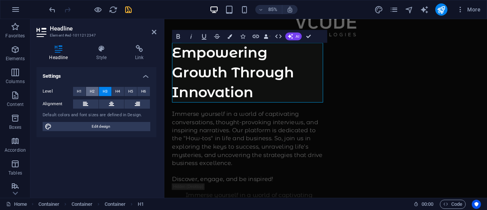
click at [92, 89] on span "H2" at bounding box center [92, 91] width 5 height 9
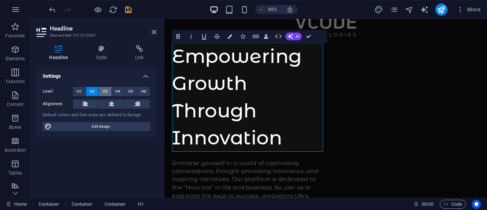
click at [105, 90] on span "H3" at bounding box center [105, 91] width 5 height 9
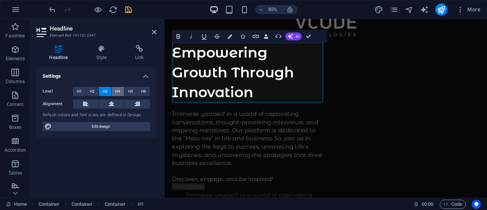
click at [121, 91] on button "H4" at bounding box center [118, 91] width 13 height 9
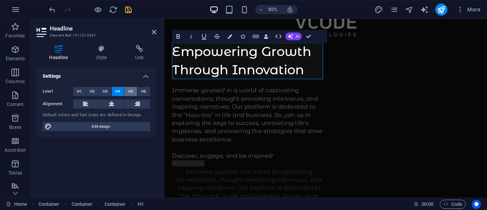
click at [127, 91] on button "H5" at bounding box center [130, 91] width 13 height 9
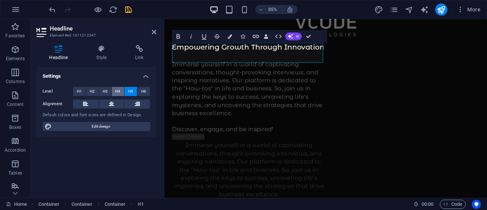
click at [118, 91] on span "H4" at bounding box center [117, 91] width 5 height 9
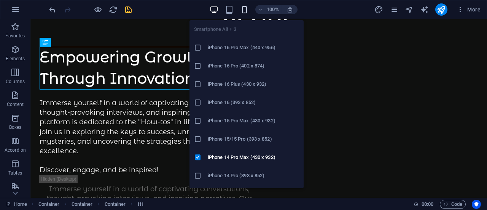
click at [245, 12] on icon "button" at bounding box center [244, 9] width 9 height 9
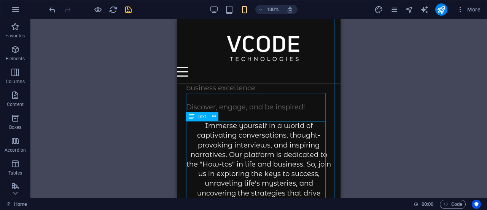
scroll to position [141, 0]
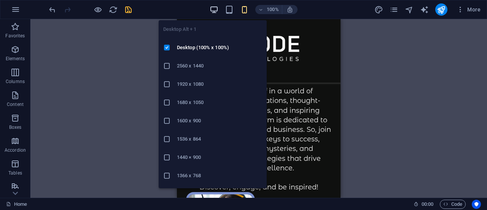
click at [213, 7] on icon "button" at bounding box center [214, 9] width 9 height 9
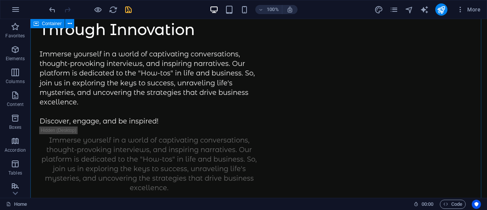
scroll to position [0, 0]
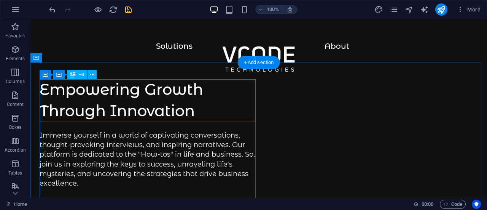
click at [158, 92] on div "Empowering Growth Through Innovation" at bounding box center [149, 100] width 219 height 43
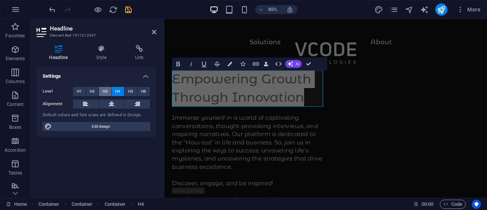
click at [104, 90] on span "H3" at bounding box center [105, 91] width 5 height 9
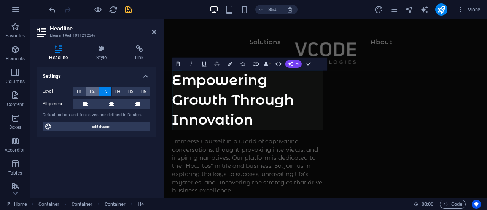
click at [92, 91] on span "H2" at bounding box center [92, 91] width 5 height 9
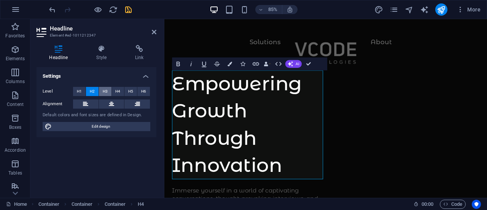
click at [107, 89] on span "H3" at bounding box center [105, 91] width 5 height 9
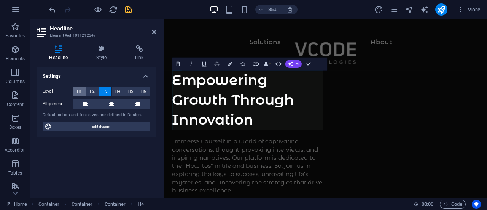
click at [79, 89] on span "H1" at bounding box center [79, 91] width 5 height 9
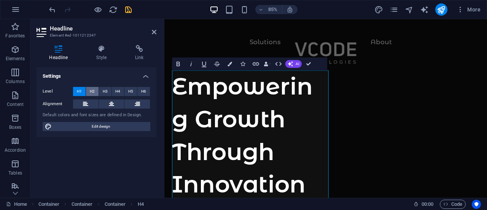
click at [91, 89] on span "H2" at bounding box center [92, 91] width 5 height 9
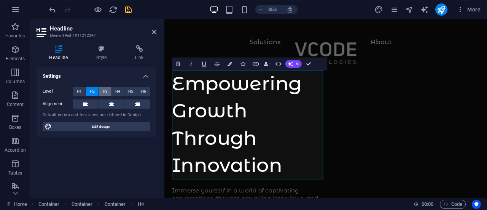
click at [103, 89] on span "H3" at bounding box center [105, 91] width 5 height 9
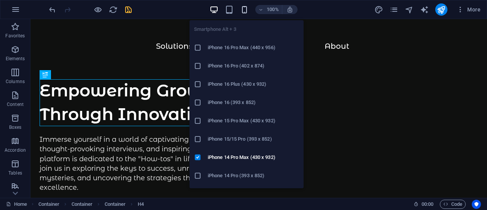
click at [247, 11] on icon "button" at bounding box center [244, 9] width 9 height 9
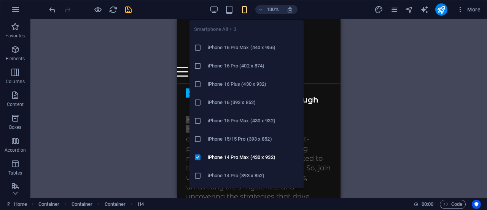
scroll to position [136, 0]
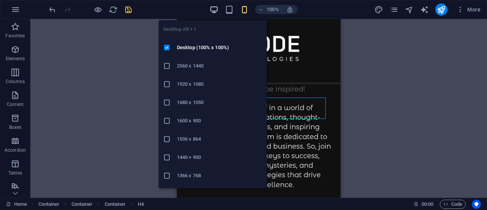
click at [211, 9] on icon "button" at bounding box center [214, 9] width 9 height 9
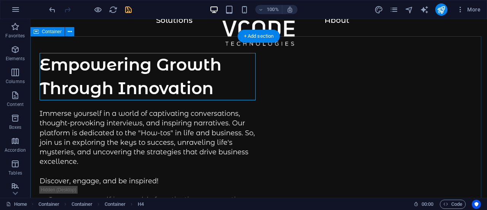
scroll to position [27, 0]
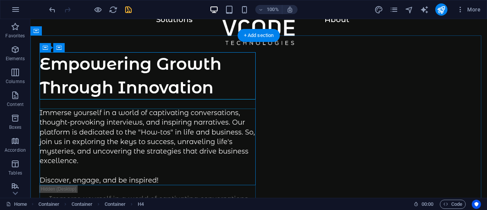
click at [162, 127] on div "Immerse yourself in a world of captivating conversations, thought-provoking int…" at bounding box center [149, 146] width 219 height 77
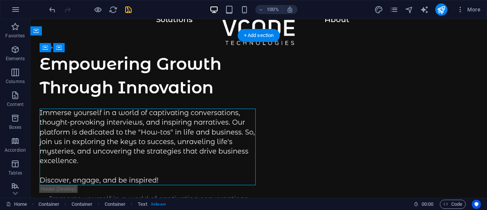
click at [162, 127] on div "Immerse yourself in a world of captivating conversations, thought-provoking int…" at bounding box center [149, 146] width 219 height 77
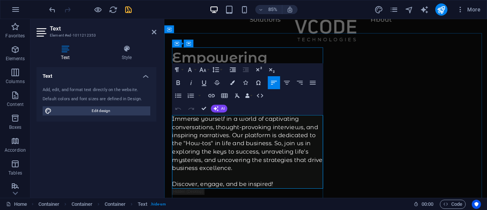
click at [255, 184] on p "Immerse yourself in a world of captivating conversations, thought-provoking int…" at bounding box center [263, 175] width 181 height 86
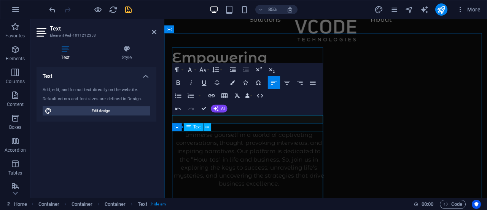
click at [230, 175] on div "Immerse yourself in a world of captivating conversations, thought-provoking int…" at bounding box center [263, 193] width 181 height 86
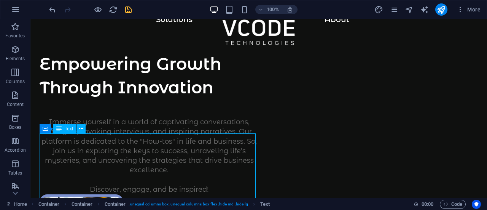
click at [221, 152] on div "Immerse yourself in a world of captivating conversations, thought-provoking int…" at bounding box center [149, 155] width 219 height 77
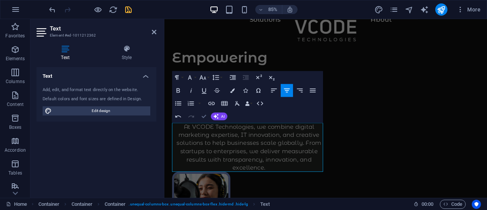
scroll to position [33, 0]
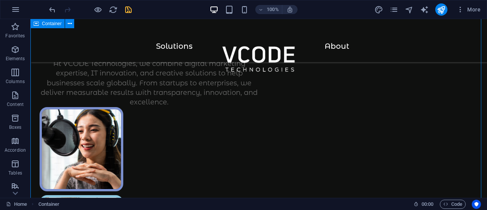
scroll to position [85, 0]
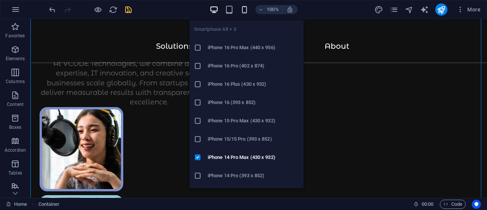
click at [240, 7] on icon "button" at bounding box center [244, 9] width 9 height 9
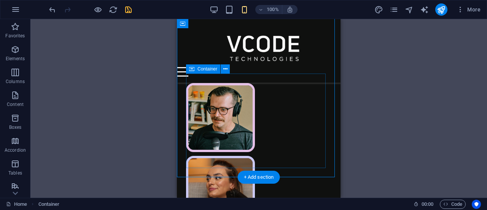
scroll to position [267, 0]
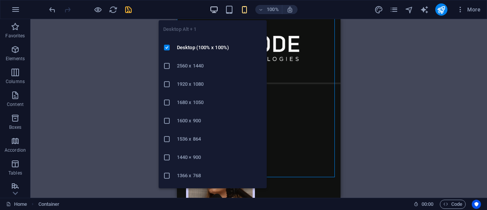
click at [217, 8] on icon "button" at bounding box center [214, 9] width 9 height 9
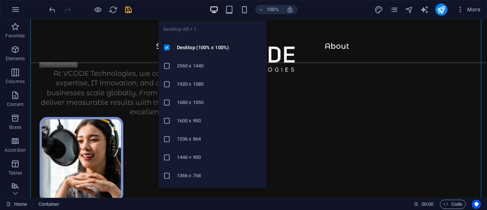
scroll to position [75, 0]
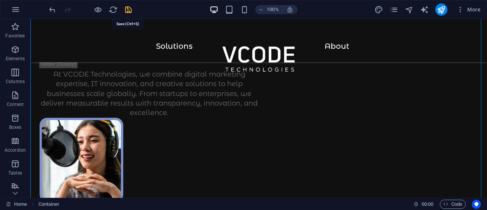
click at [130, 10] on icon "save" at bounding box center [128, 9] width 9 height 9
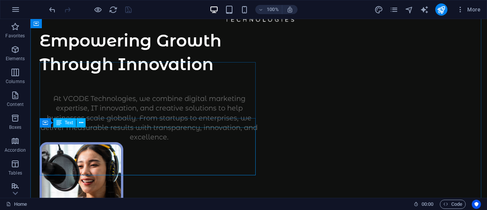
scroll to position [39, 0]
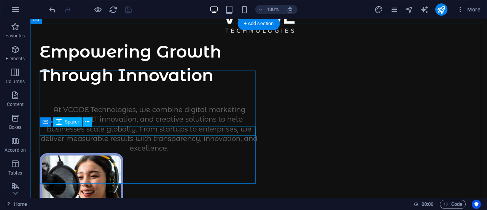
click at [57, 105] on div at bounding box center [149, 100] width 219 height 9
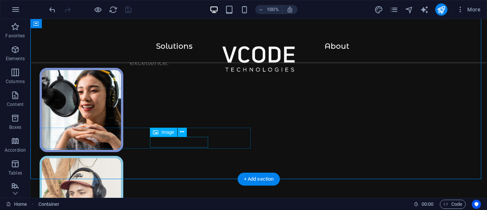
scroll to position [125, 0]
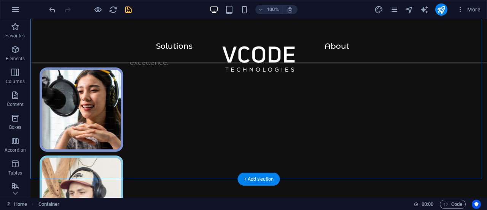
drag, startPoint x: 171, startPoint y: 143, endPoint x: 209, endPoint y: 143, distance: 38.0
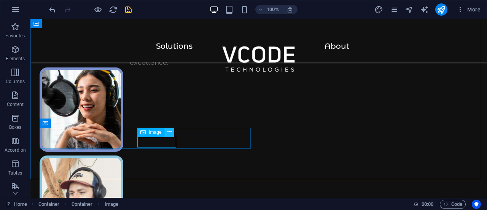
click at [167, 132] on icon at bounding box center [169, 132] width 4 height 8
click at [129, 6] on icon "save" at bounding box center [128, 9] width 9 height 9
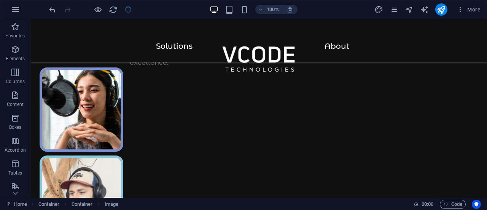
checkbox input "false"
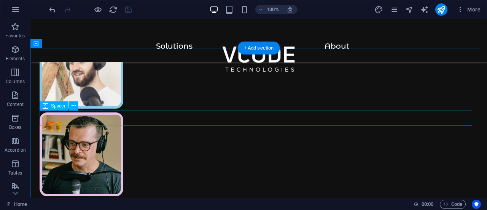
scroll to position [256, 0]
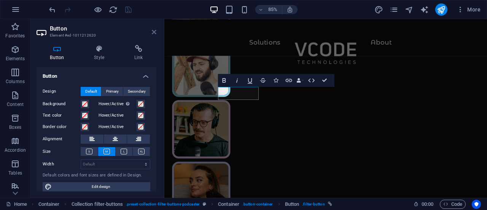
click at [153, 31] on icon at bounding box center [154, 32] width 5 height 6
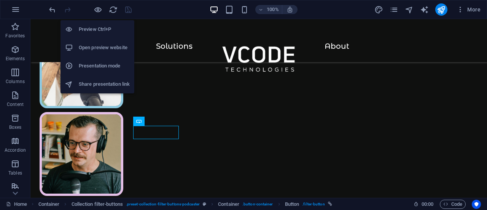
click at [84, 27] on h6 "Preview Ctrl+P" at bounding box center [104, 29] width 51 height 9
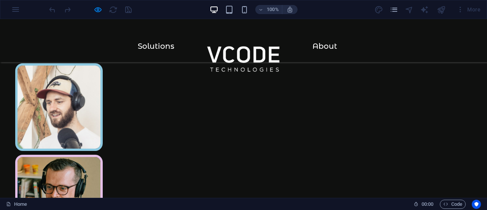
scroll to position [164, 0]
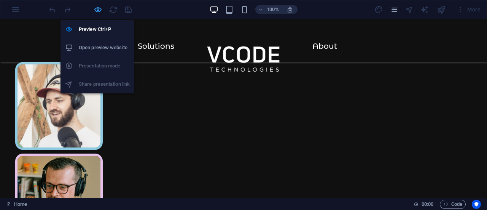
click at [97, 8] on icon "button" at bounding box center [98, 9] width 9 height 9
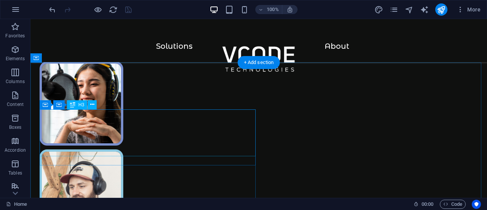
scroll to position [0, 0]
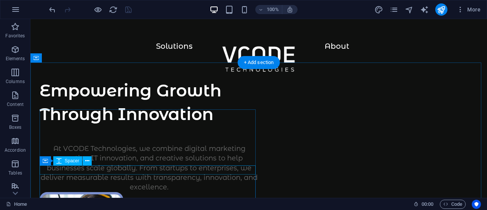
click at [64, 144] on div at bounding box center [149, 139] width 219 height 9
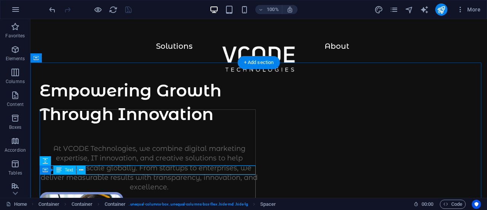
click at [66, 179] on div "At VCODE Technologies, we combine digital marketing expertise, IT innovation, a…" at bounding box center [149, 168] width 219 height 48
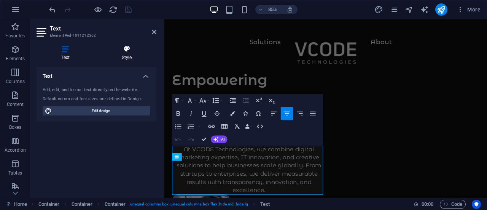
click at [129, 49] on icon at bounding box center [126, 49] width 59 height 8
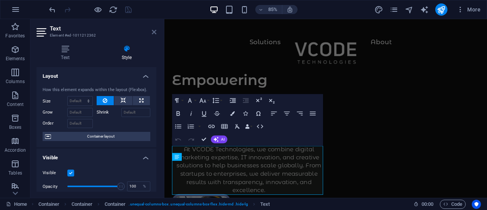
click at [153, 32] on icon at bounding box center [154, 32] width 5 height 6
